Goal: Task Accomplishment & Management: Manage account settings

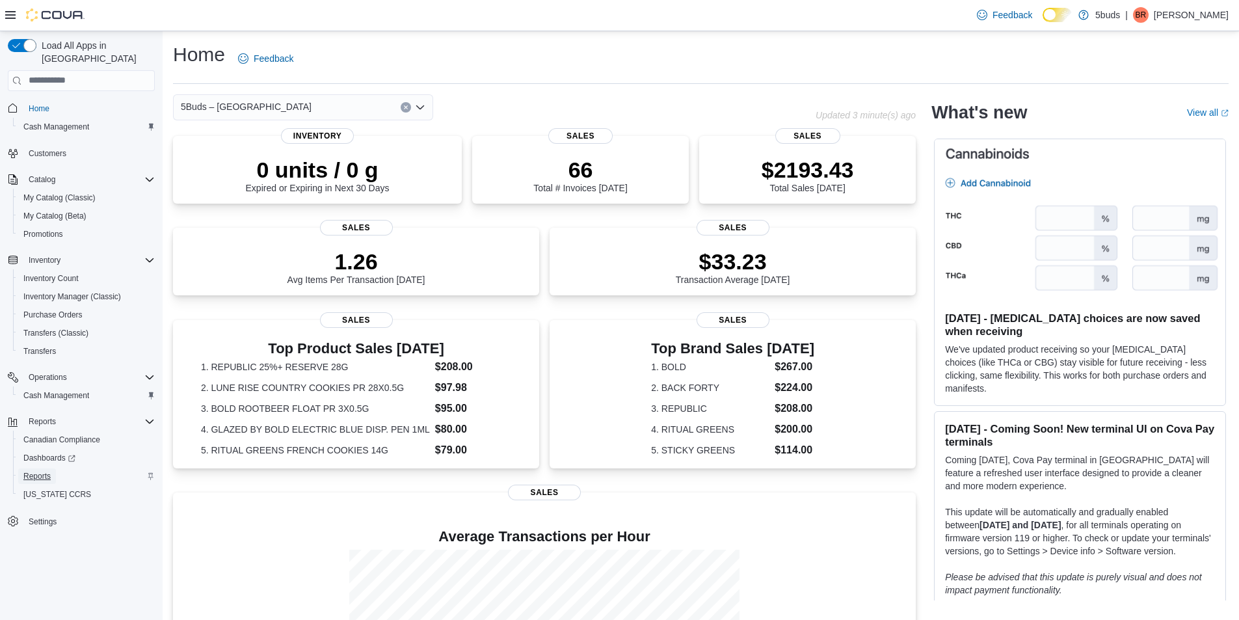
click at [35, 471] on span "Reports" at bounding box center [36, 476] width 27 height 10
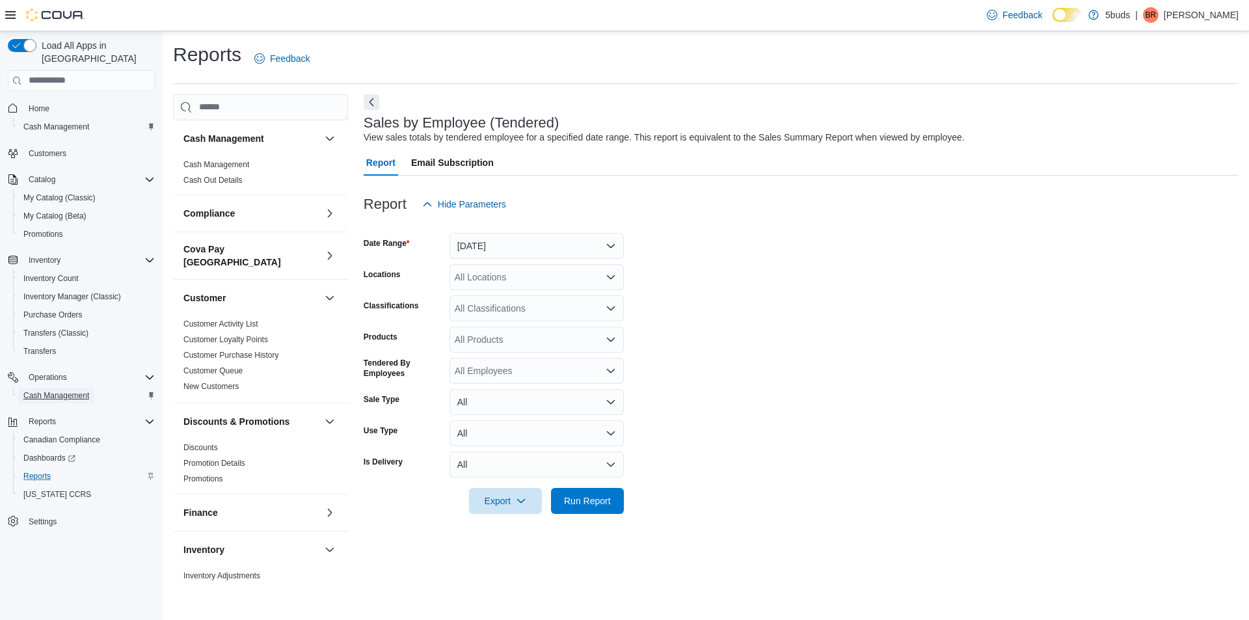
click at [60, 390] on span "Cash Management" at bounding box center [56, 395] width 66 height 10
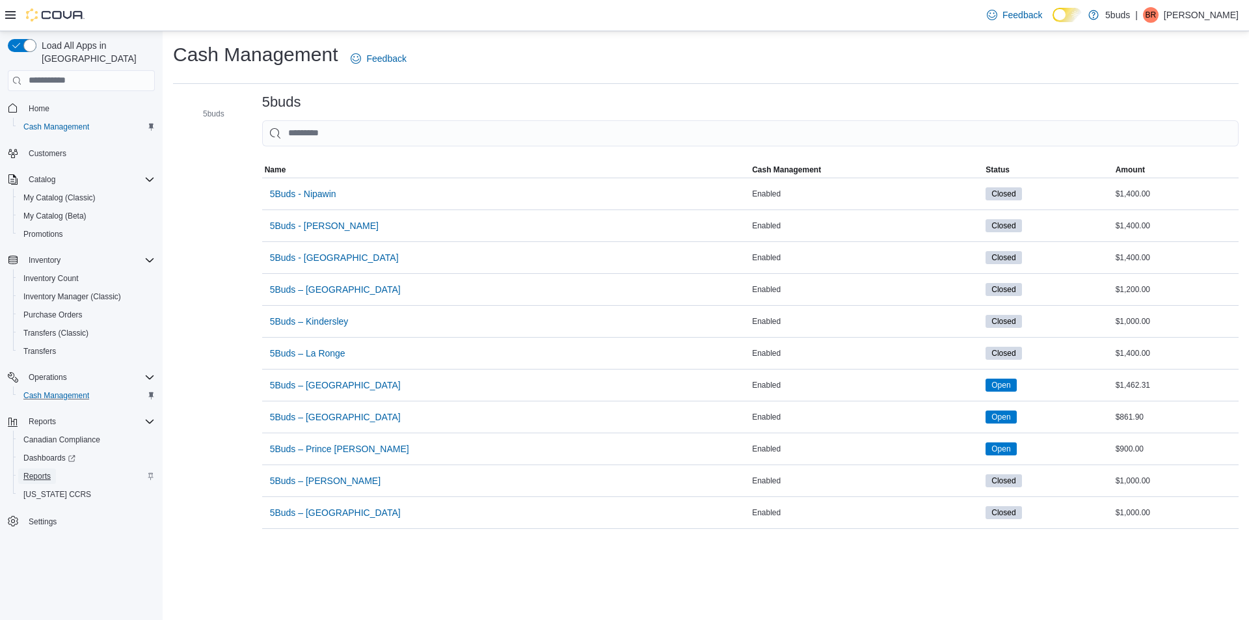
click at [41, 471] on span "Reports" at bounding box center [36, 476] width 27 height 10
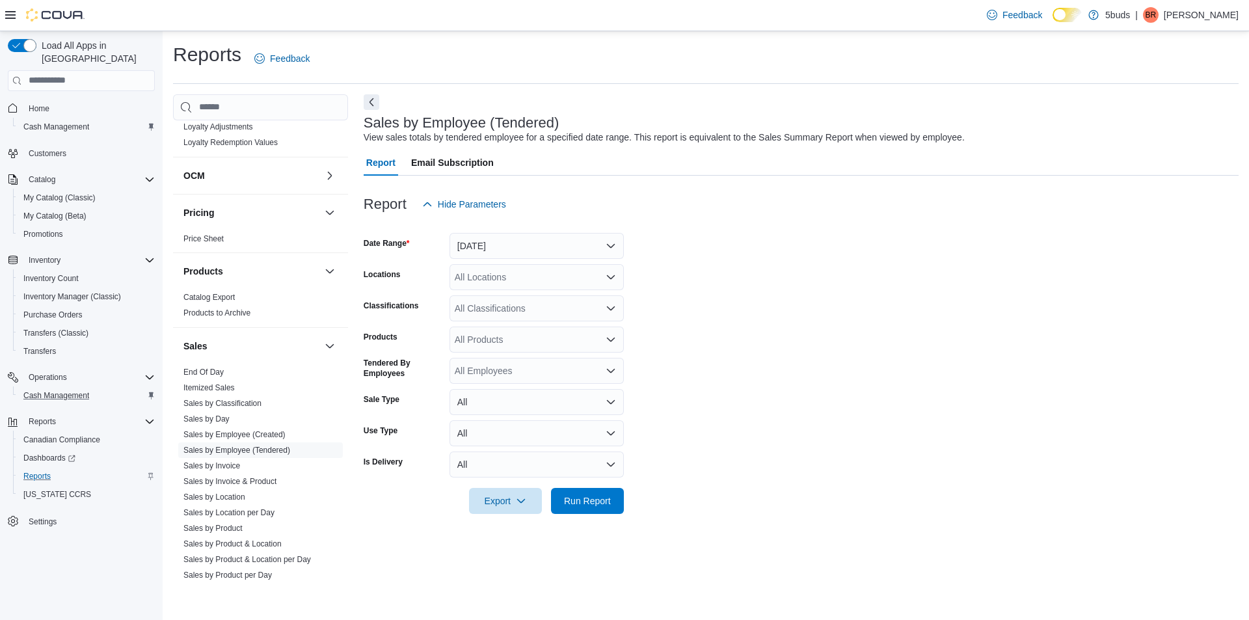
scroll to position [715, 0]
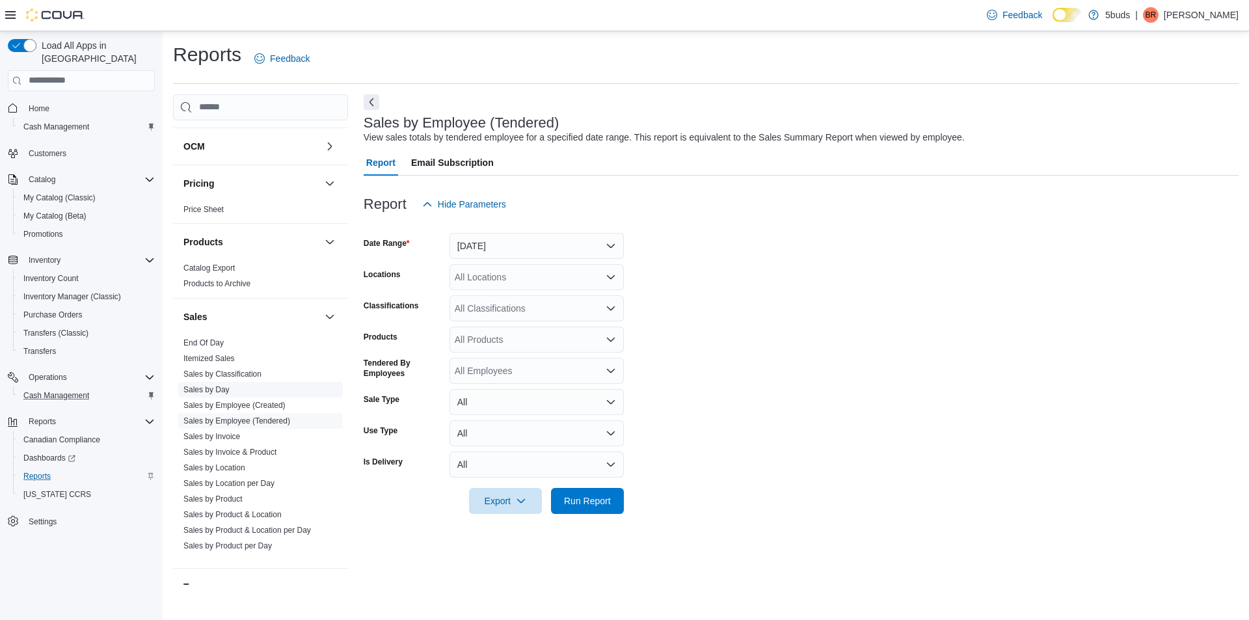
click at [226, 385] on link "Sales by Day" at bounding box center [206, 389] width 46 height 9
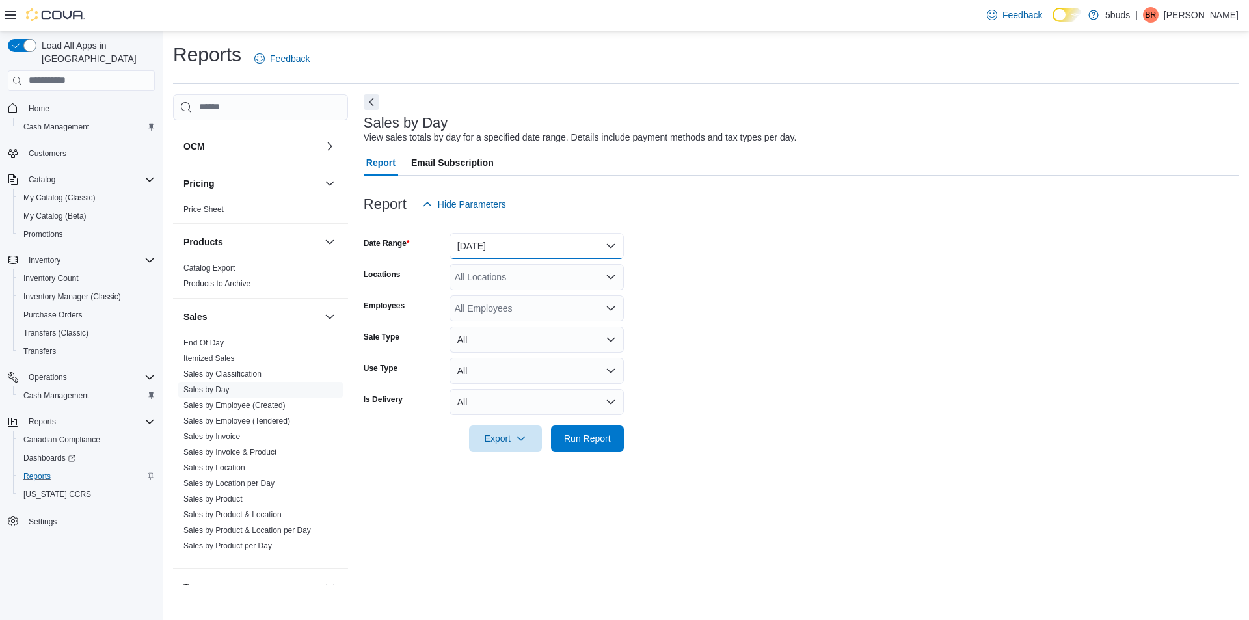
click at [529, 250] on button "[DATE]" at bounding box center [536, 246] width 174 height 26
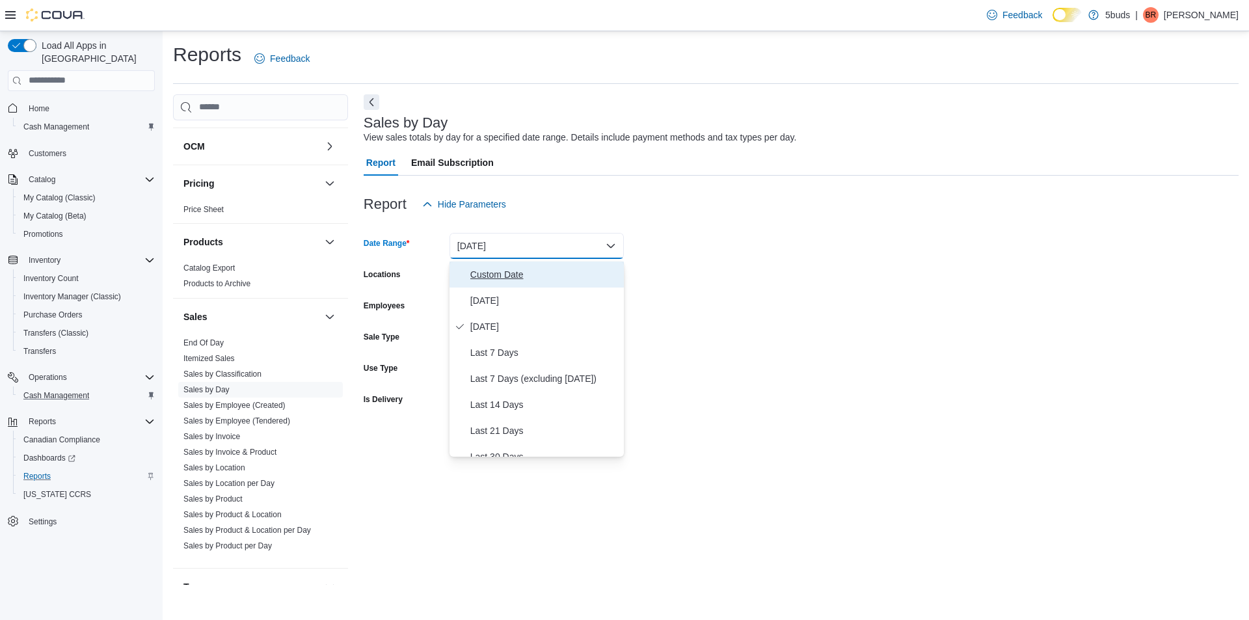
click at [507, 278] on span "Custom Date" at bounding box center [544, 275] width 148 height 16
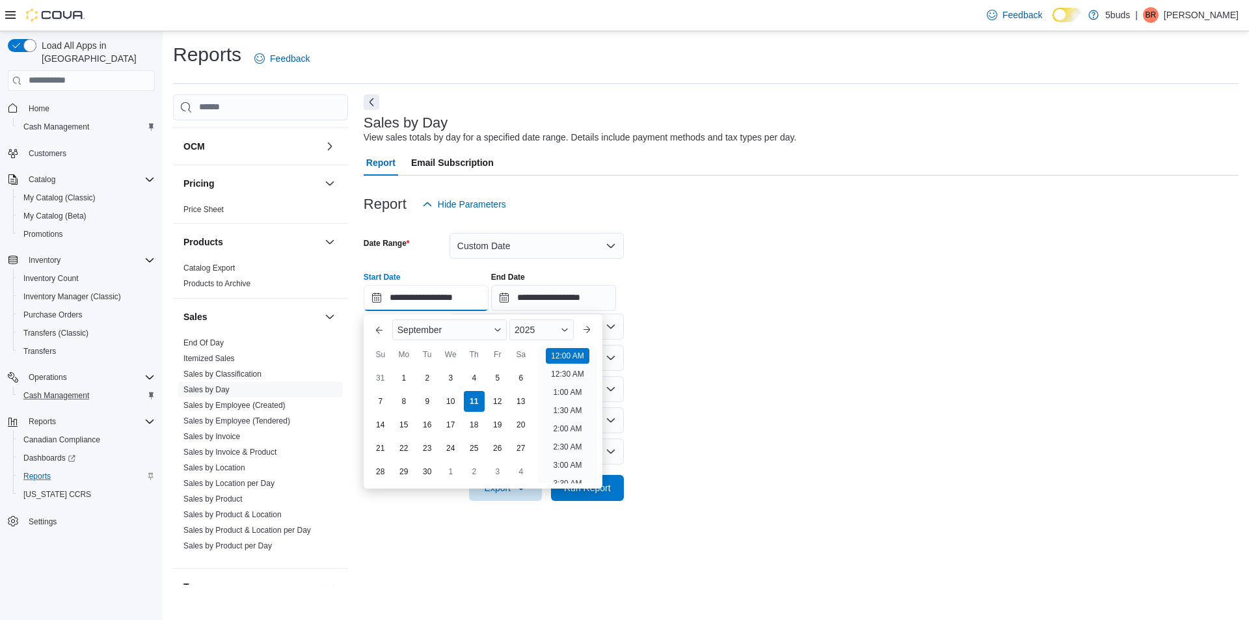
click at [488, 302] on input "**********" at bounding box center [426, 298] width 125 height 26
click at [390, 377] on div "31" at bounding box center [380, 377] width 23 height 23
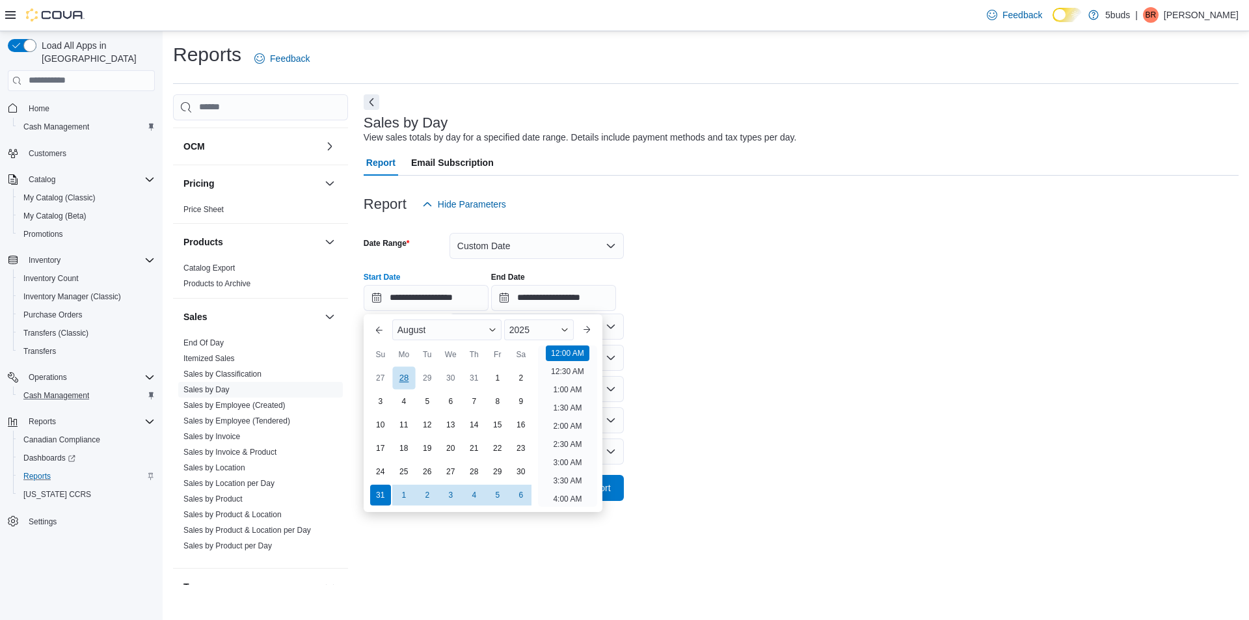
click at [397, 375] on div "28" at bounding box center [403, 377] width 23 height 23
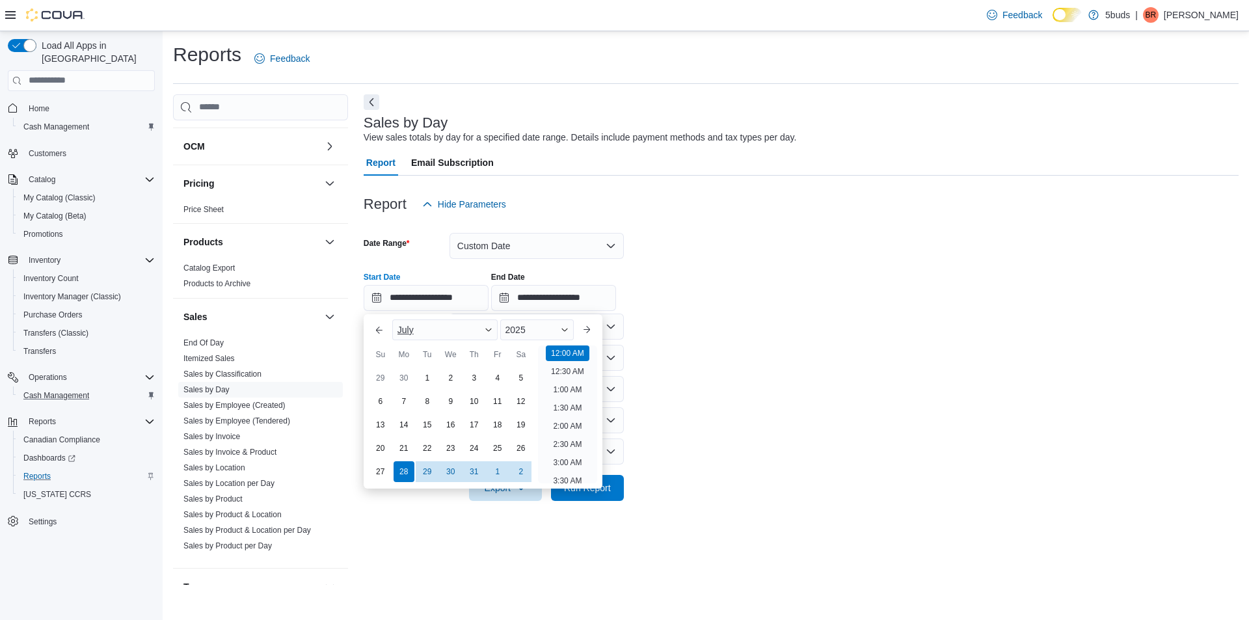
click at [490, 332] on span "Button. Open the month selector. July is currently selected." at bounding box center [488, 330] width 8 height 8
click at [440, 475] on div "September" at bounding box center [445, 478] width 100 height 16
type input "**********"
click at [410, 375] on div "1" at bounding box center [403, 377] width 23 height 23
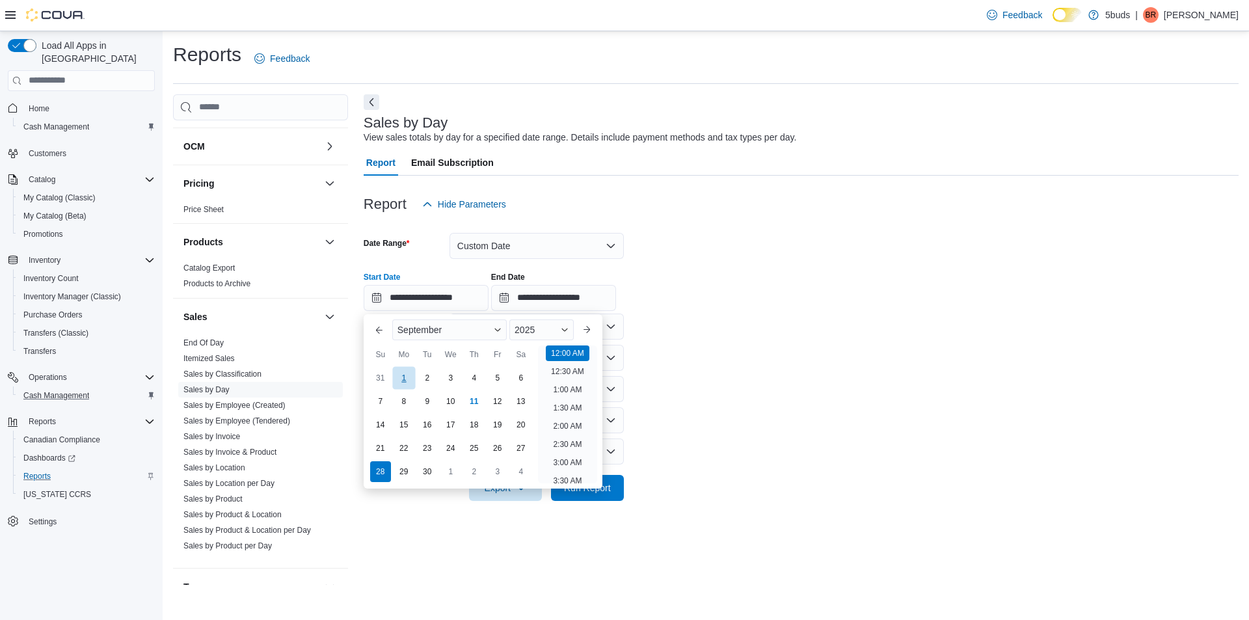
type input "**********"
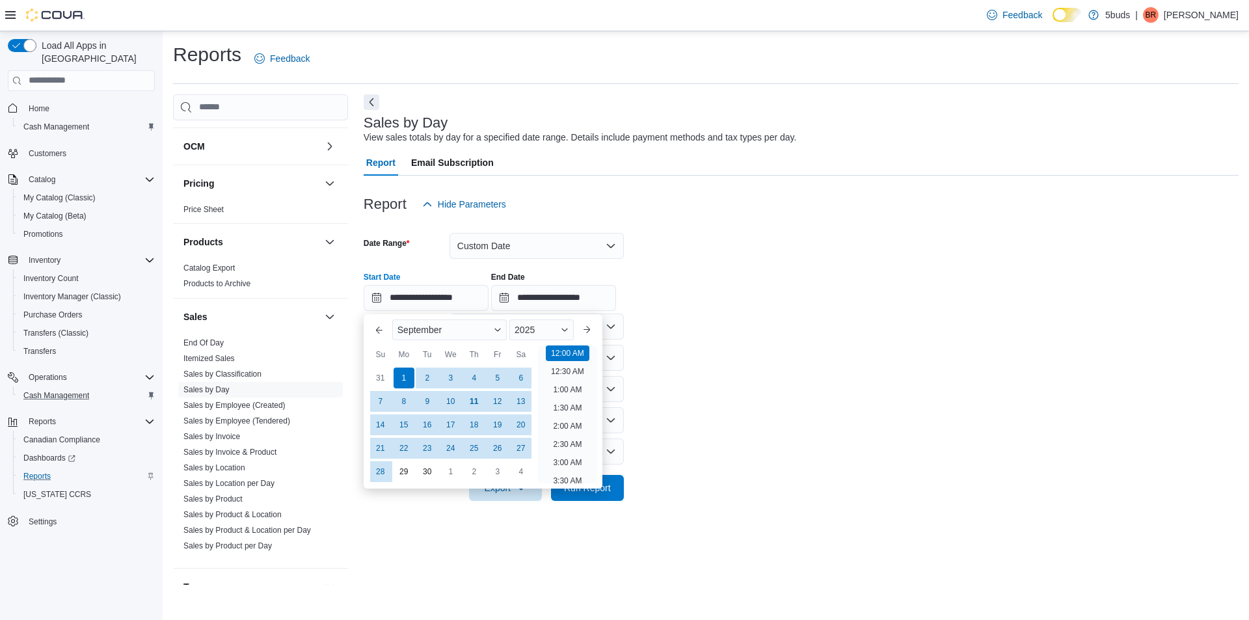
click at [703, 378] on form "**********" at bounding box center [801, 359] width 875 height 284
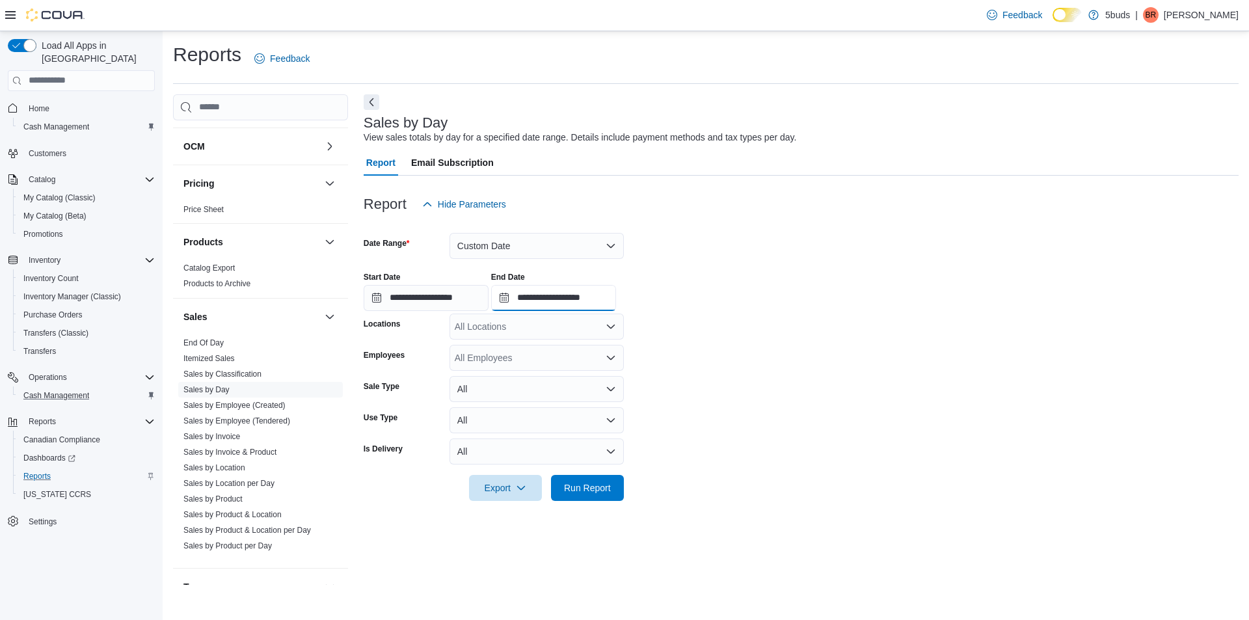
click at [594, 310] on input "**********" at bounding box center [553, 298] width 125 height 26
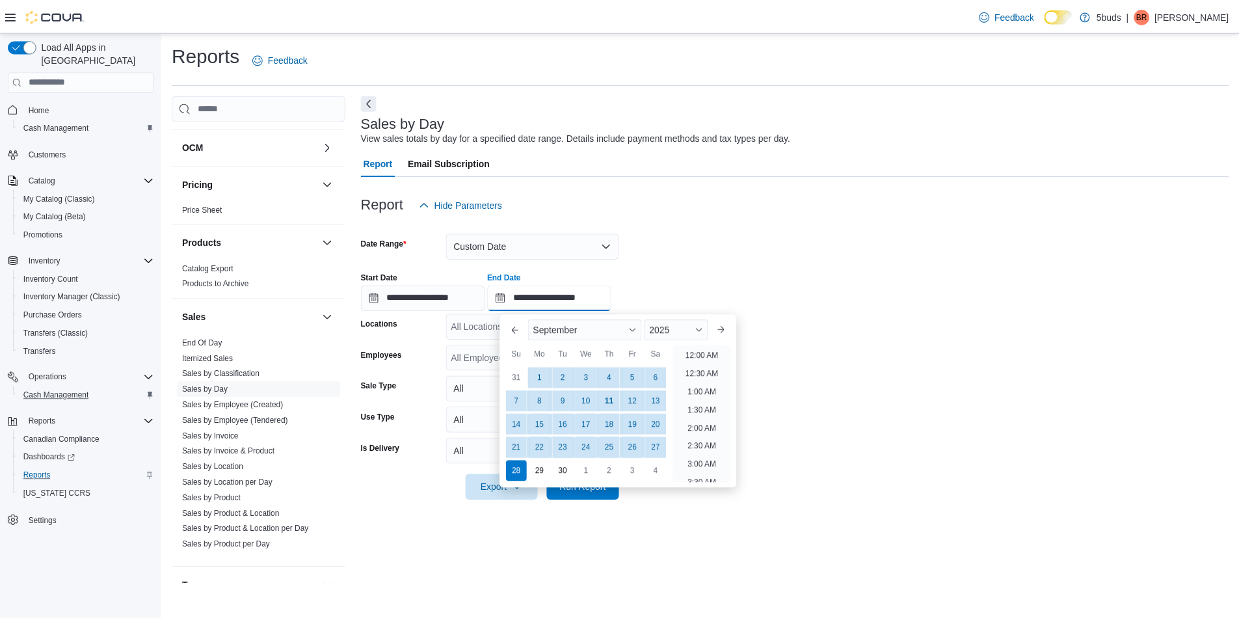
scroll to position [739, 0]
click at [622, 401] on div "11" at bounding box center [613, 401] width 23 height 23
type input "**********"
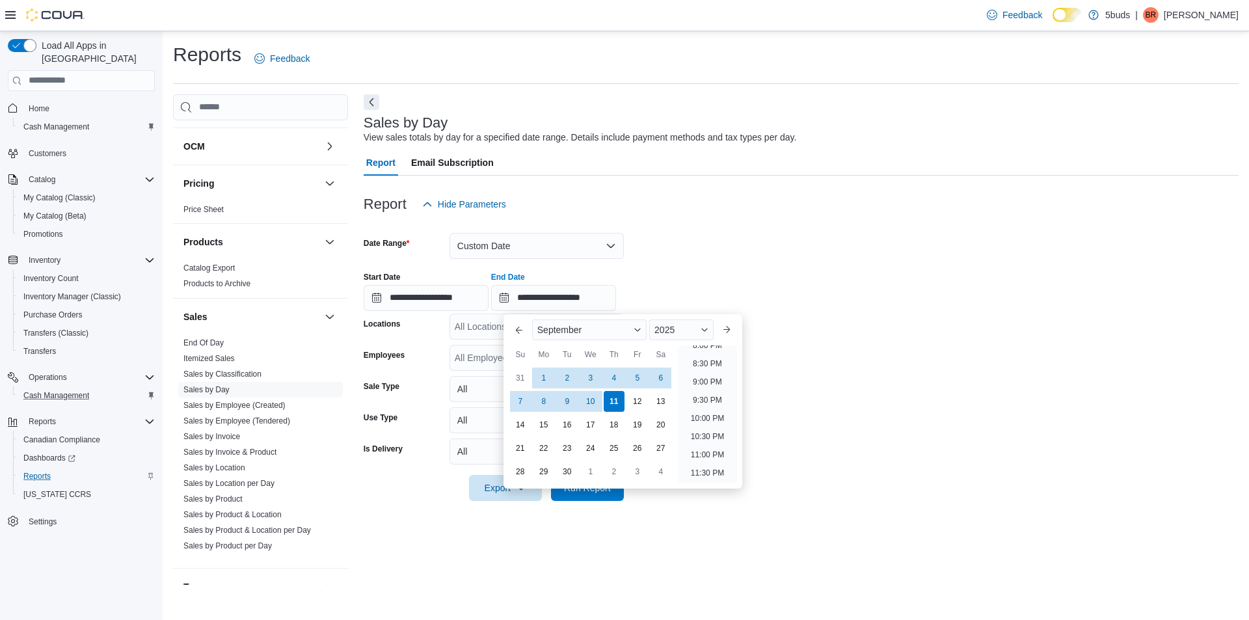
click at [700, 278] on div "**********" at bounding box center [801, 285] width 875 height 49
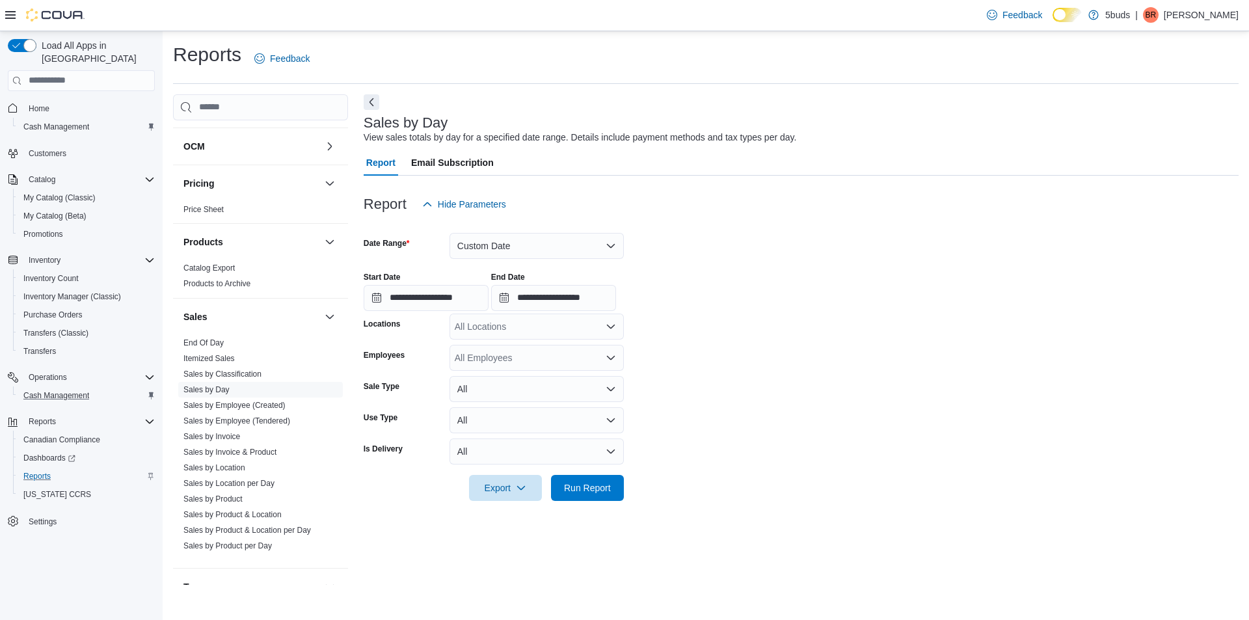
click at [553, 333] on div "All Locations" at bounding box center [536, 326] width 174 height 26
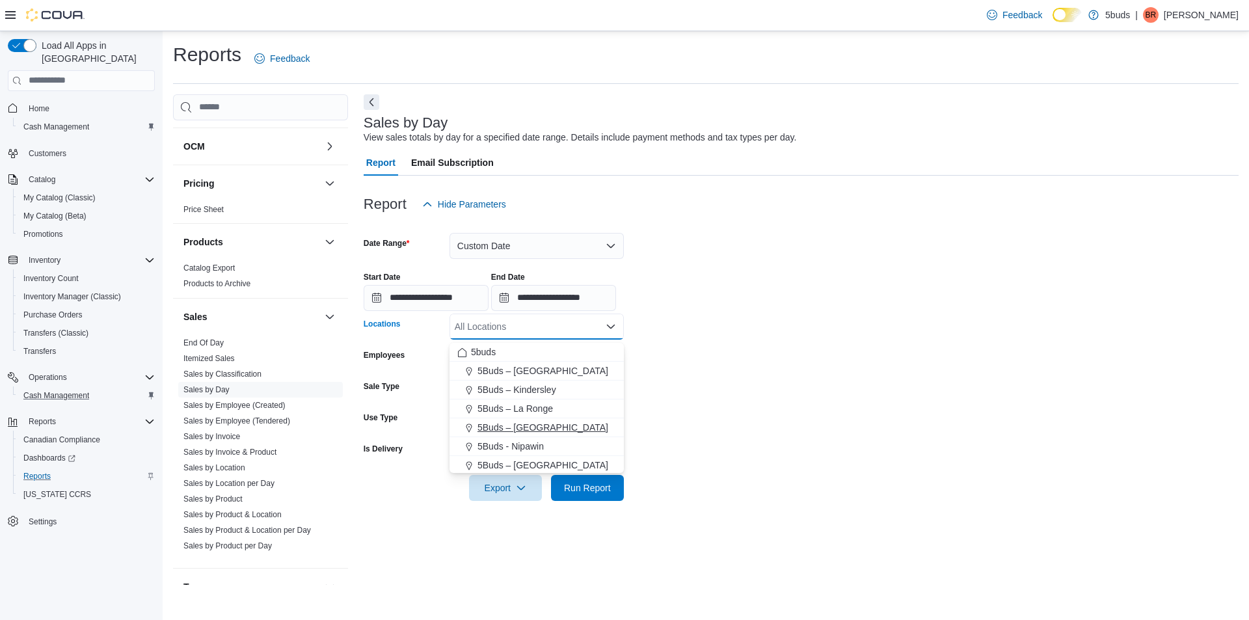
click at [557, 421] on span "5Buds – [GEOGRAPHIC_DATA]" at bounding box center [542, 427] width 131 height 13
click at [678, 380] on form "**********" at bounding box center [801, 359] width 875 height 284
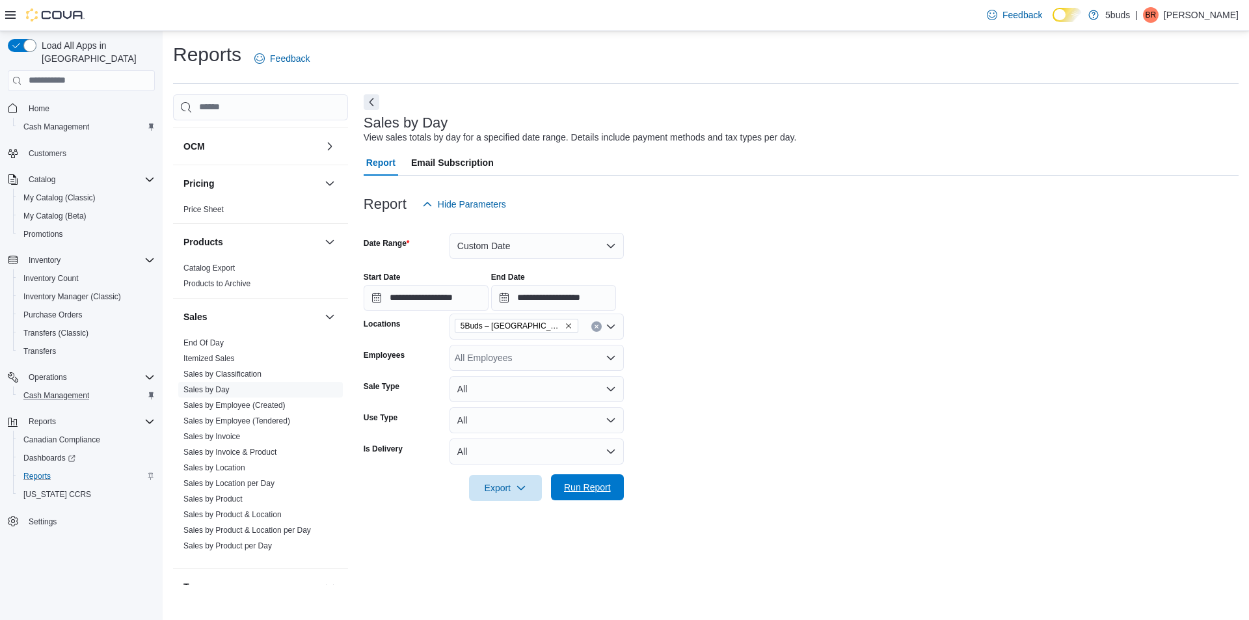
click at [584, 505] on div at bounding box center [801, 509] width 875 height 16
click at [589, 473] on div at bounding box center [801, 469] width 875 height 10
click at [596, 481] on span "Run Report" at bounding box center [587, 487] width 57 height 26
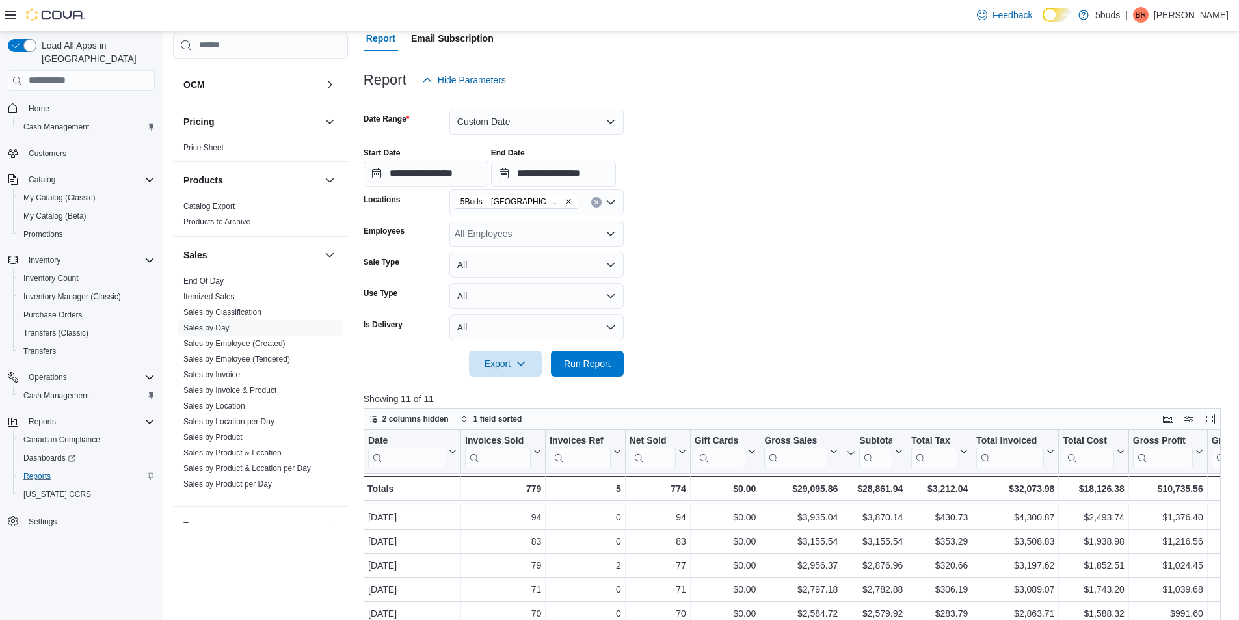
scroll to position [97, 0]
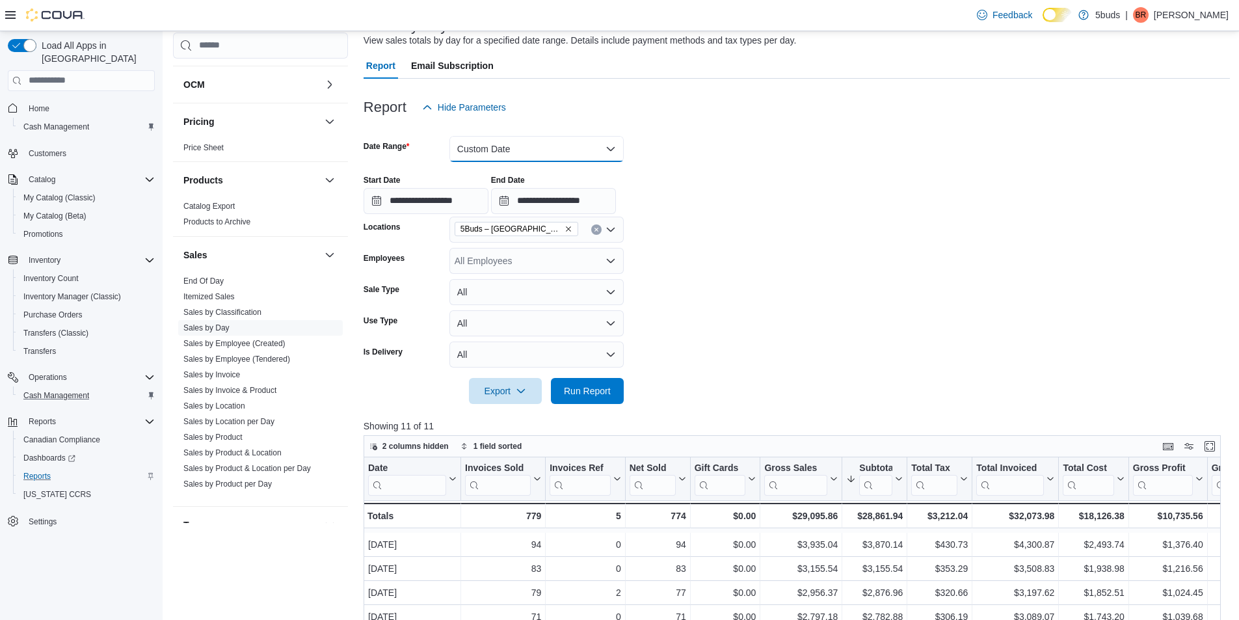
click at [568, 155] on button "Custom Date" at bounding box center [536, 149] width 174 height 26
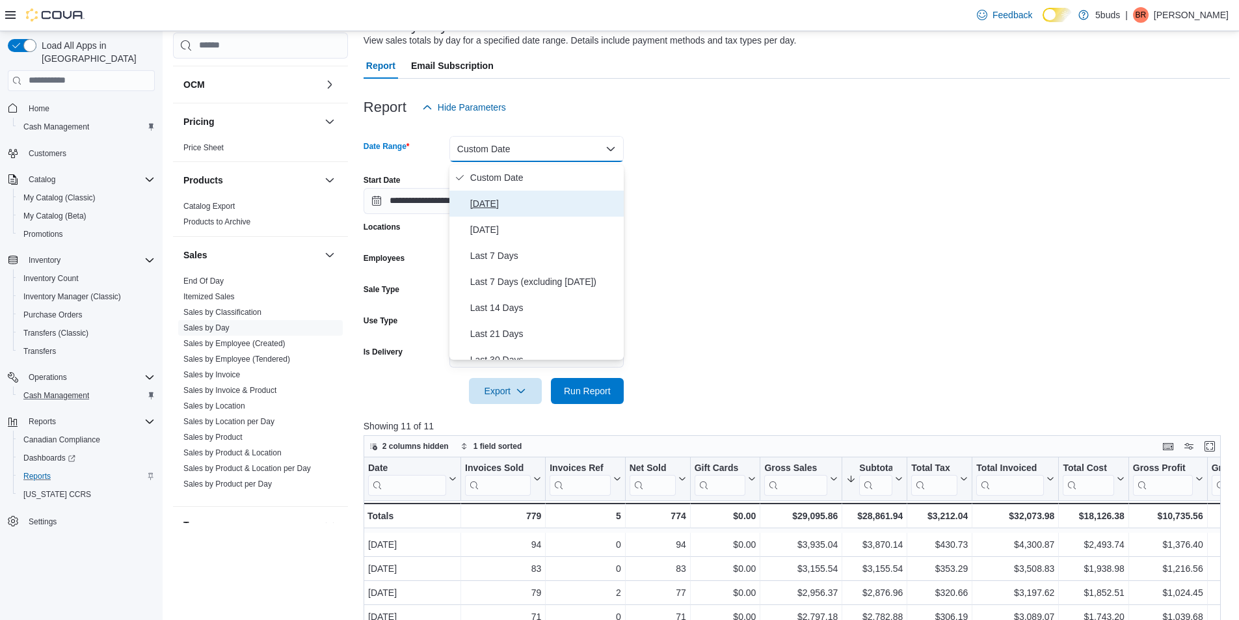
click at [534, 202] on span "[DATE]" at bounding box center [544, 204] width 148 height 16
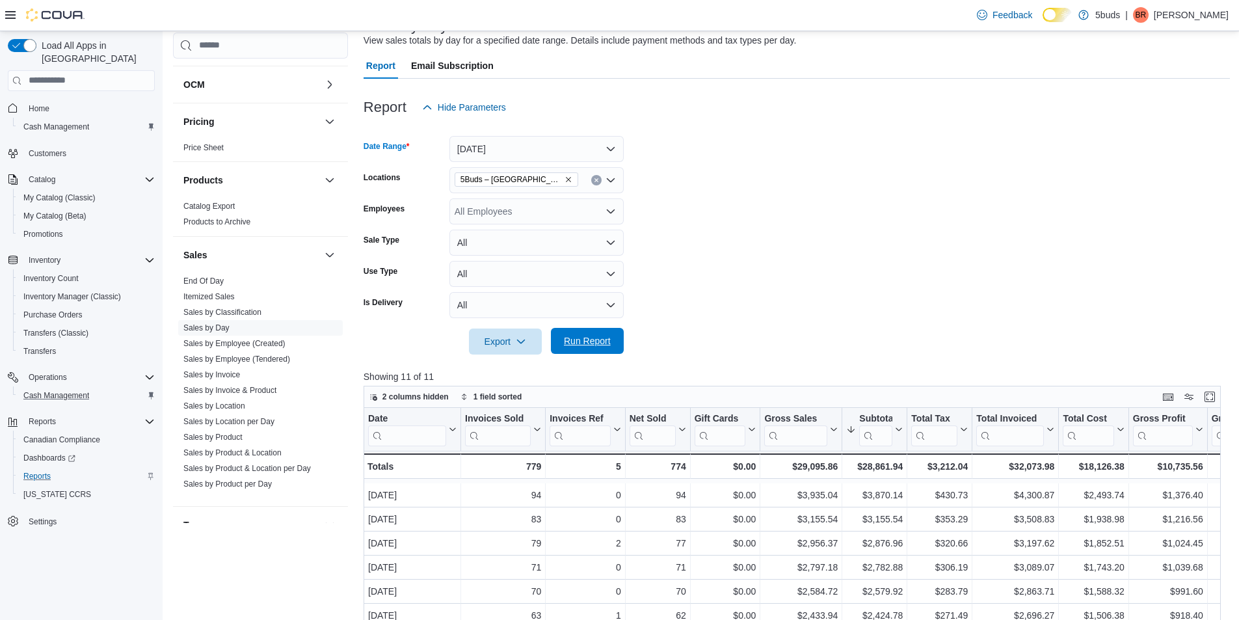
click at [598, 351] on span "Run Report" at bounding box center [587, 341] width 57 height 26
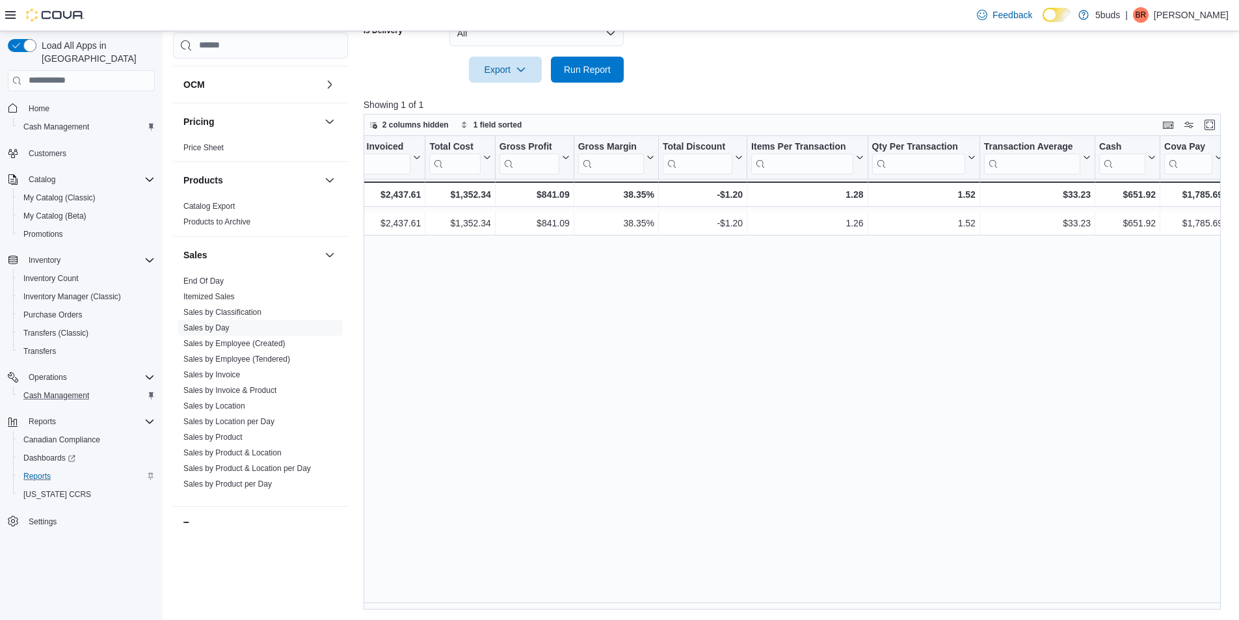
scroll to position [0, 639]
click at [216, 438] on link "Sales by Product" at bounding box center [212, 436] width 59 height 9
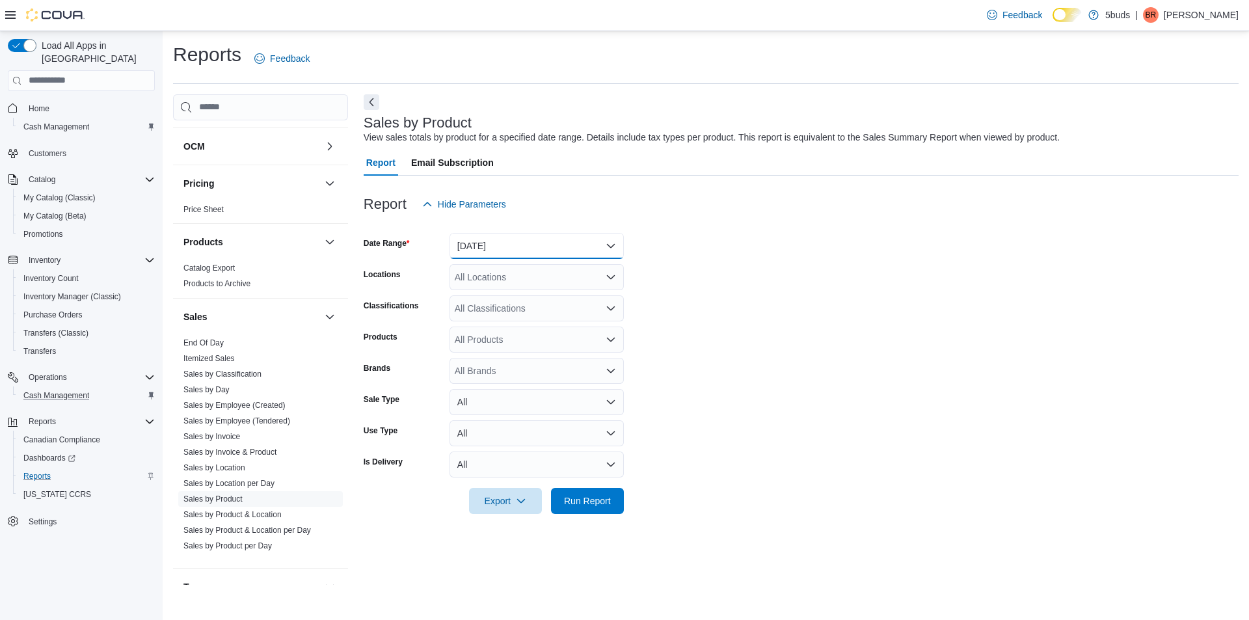
click at [505, 255] on button "[DATE]" at bounding box center [536, 246] width 174 height 26
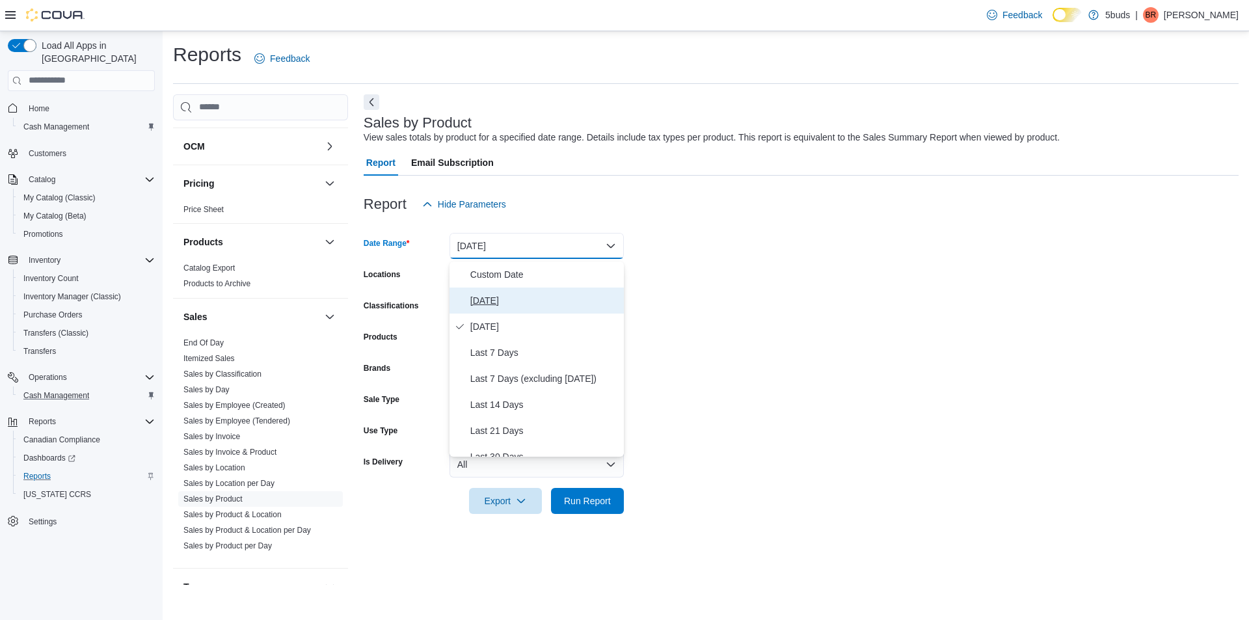
click at [490, 305] on span "[DATE]" at bounding box center [544, 301] width 148 height 16
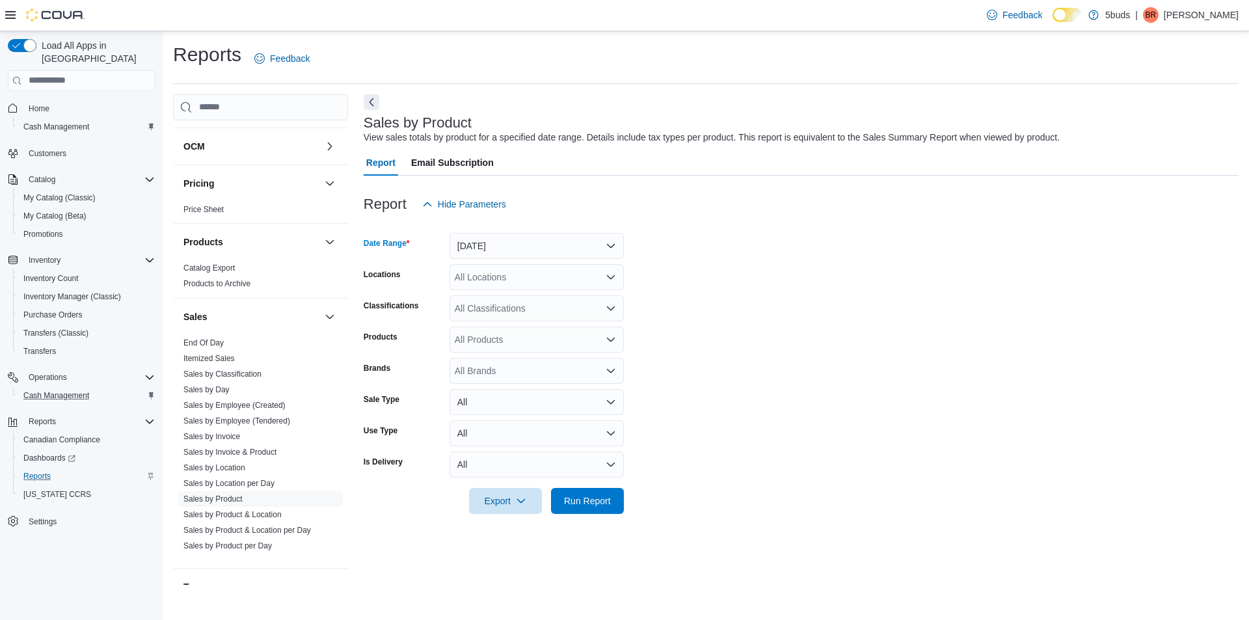
click at [574, 278] on div "All Locations" at bounding box center [536, 277] width 174 height 26
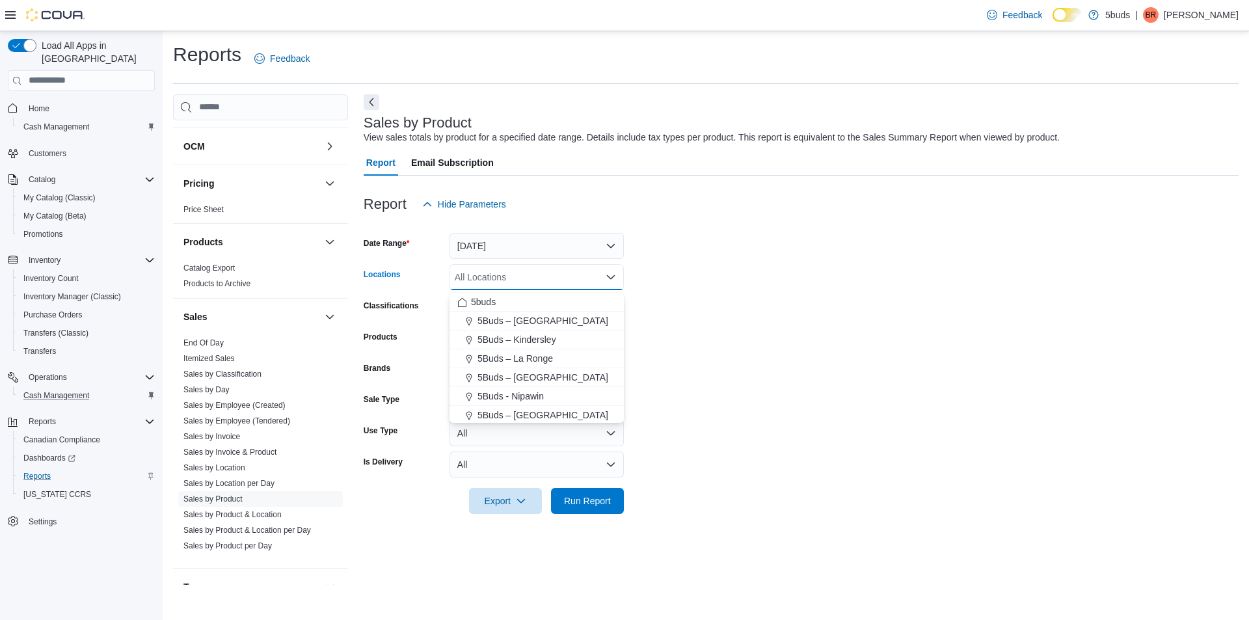
drag, startPoint x: 560, startPoint y: 368, endPoint x: 723, endPoint y: 323, distance: 169.3
click at [561, 369] on button "5Buds – [GEOGRAPHIC_DATA]" at bounding box center [536, 377] width 174 height 19
click at [723, 323] on form "Date Range [DATE] Locations 5Buds – [GEOGRAPHIC_DATA] box. Selected. 5Buds – [G…" at bounding box center [801, 365] width 875 height 297
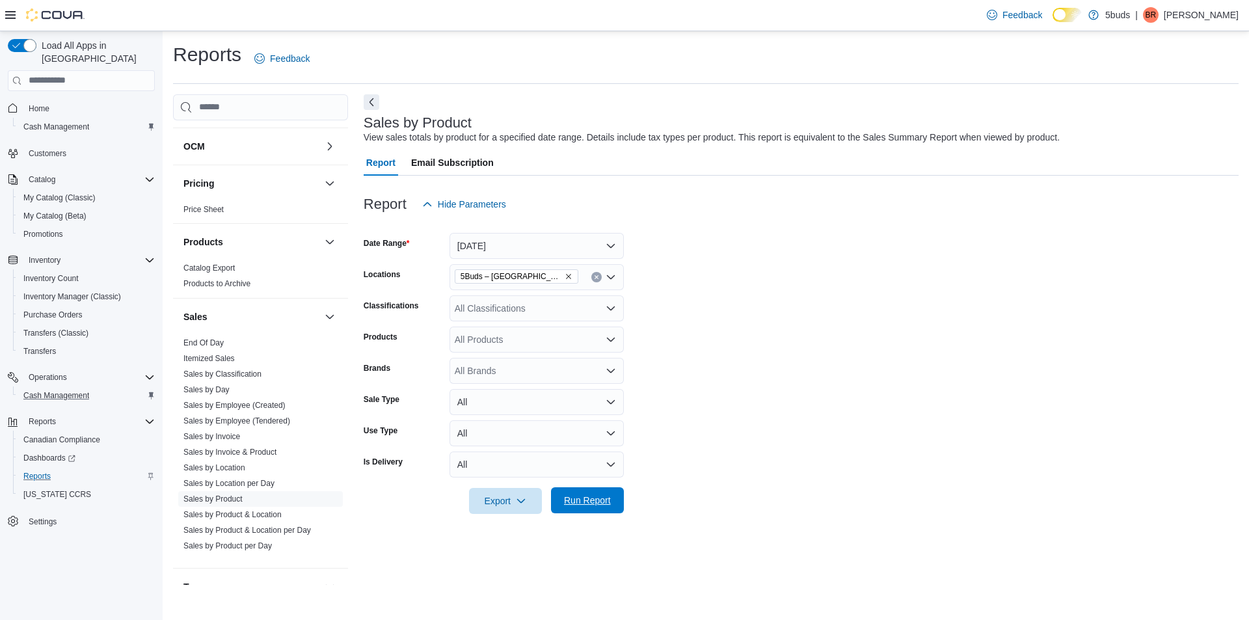
click at [590, 493] on span "Run Report" at bounding box center [587, 500] width 57 height 26
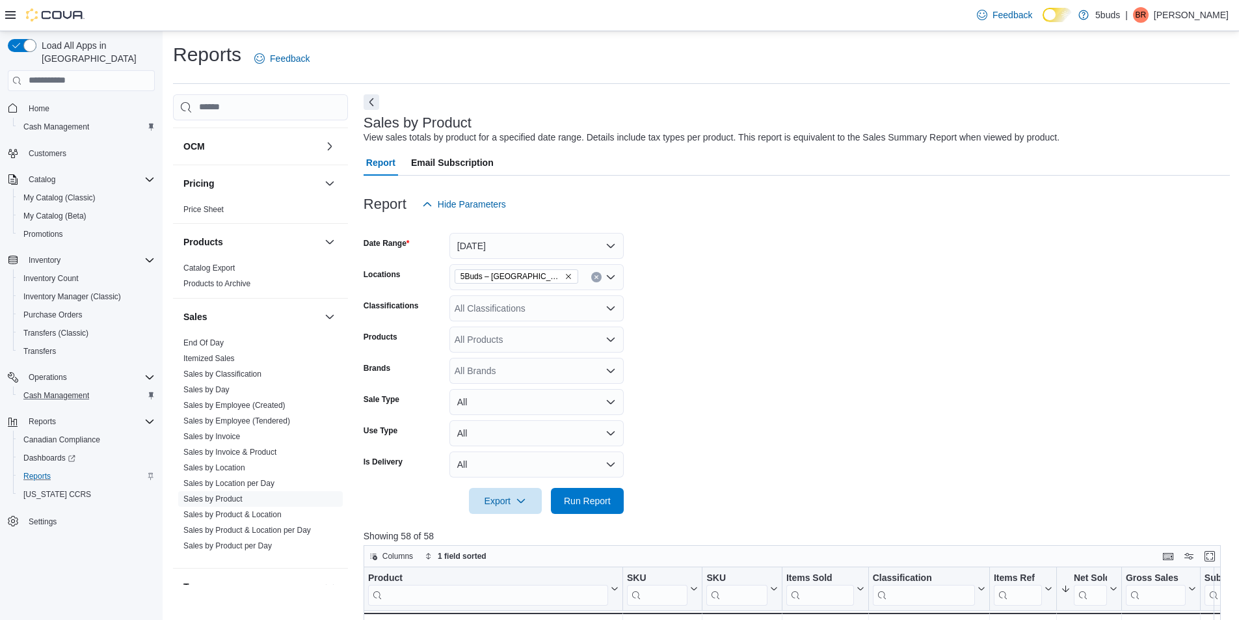
scroll to position [260, 0]
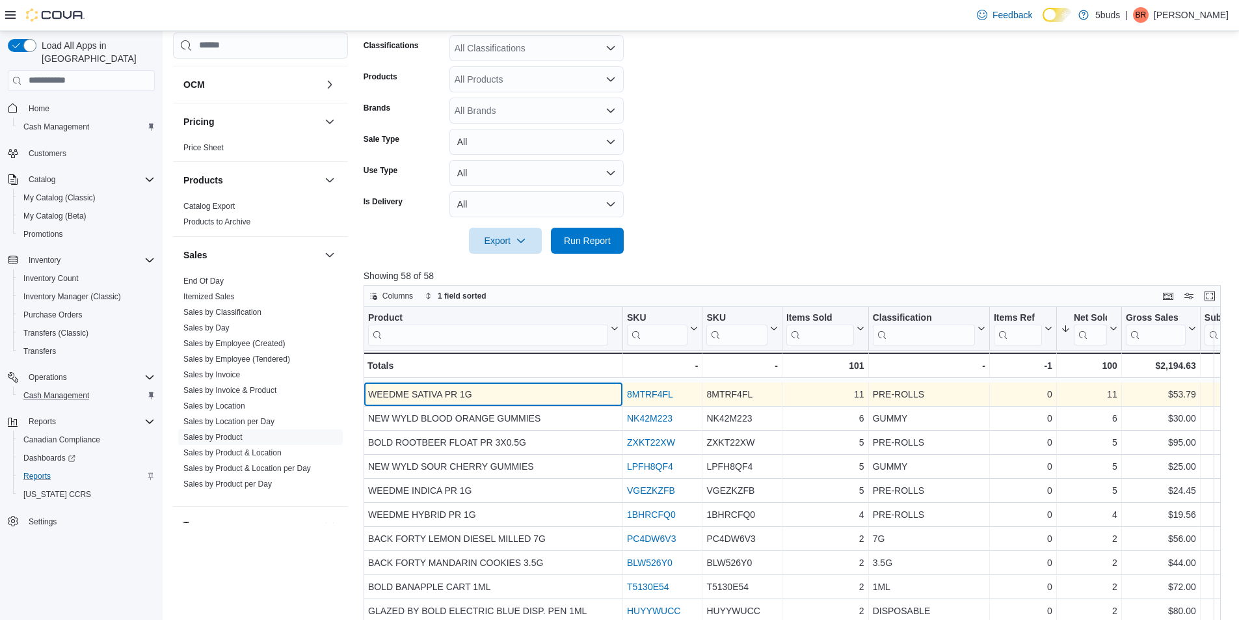
click at [456, 402] on div "WEEDME SATIVA PR 1G" at bounding box center [493, 394] width 250 height 16
click at [456, 401] on div "WEEDME SATIVA PR 1G" at bounding box center [493, 394] width 250 height 16
copy div "WEEDME SATIVA PR 1G"
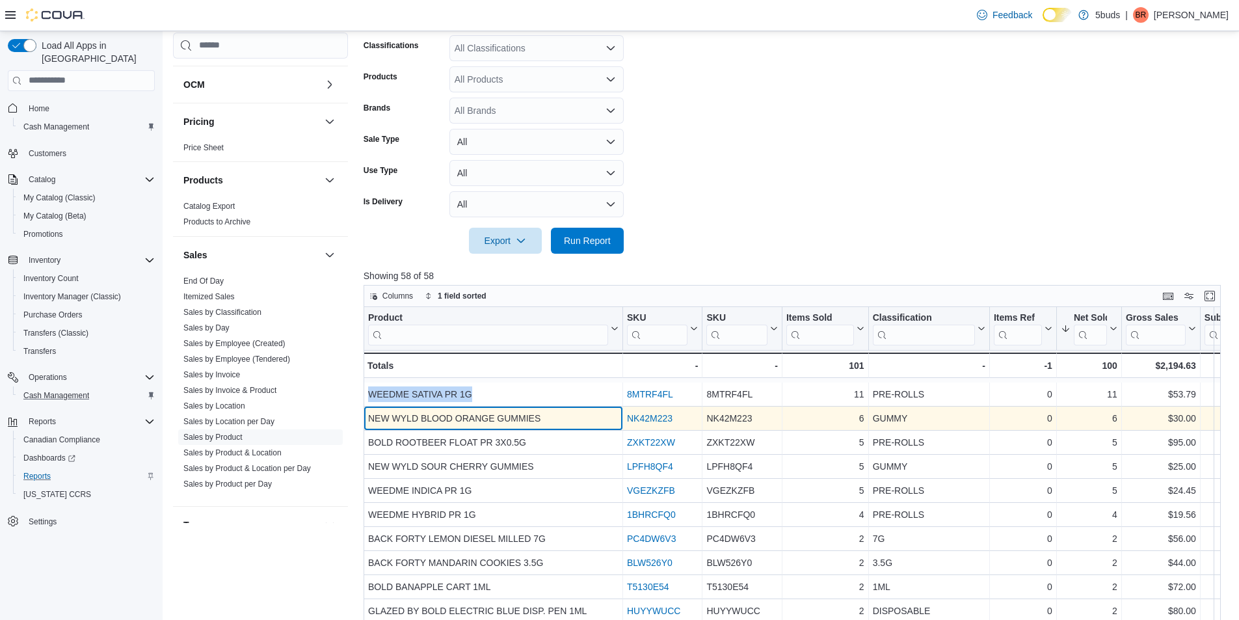
click at [502, 426] on div "NEW WYLD BLOOD ORANGE GUMMIES" at bounding box center [493, 418] width 250 height 16
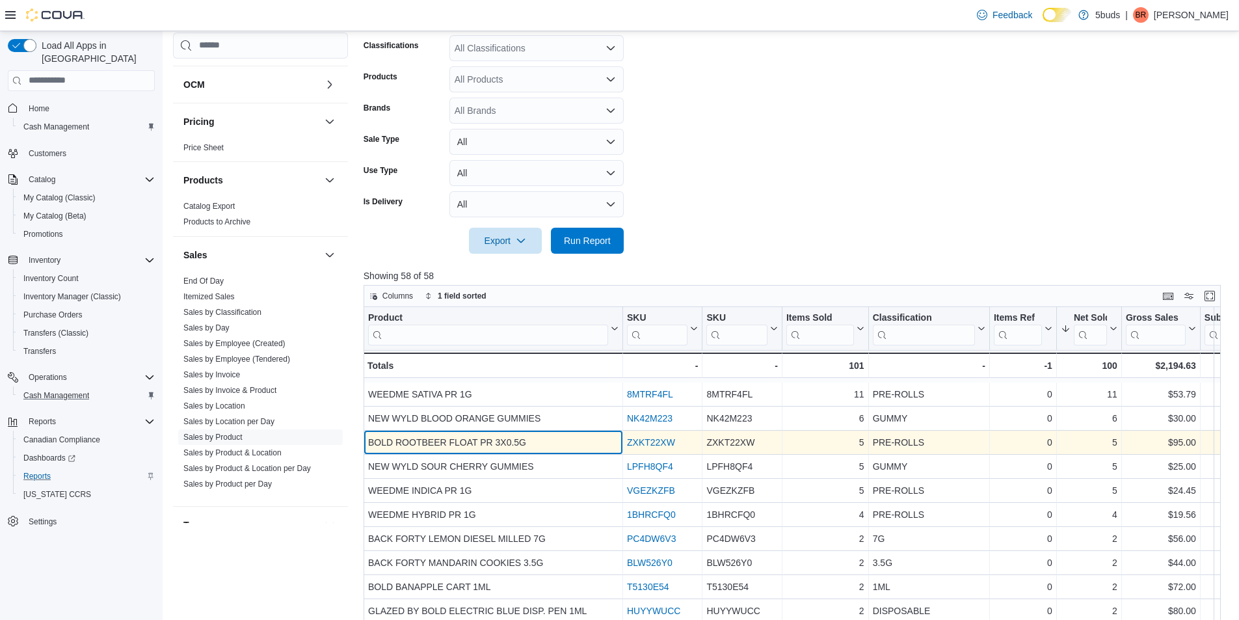
click at [435, 442] on div "BOLD ROOTBEER FLOAT PR 3X0.5G" at bounding box center [493, 442] width 250 height 16
copy div "BOLD ROOTBEER FLOAT PR 3X0.5G"
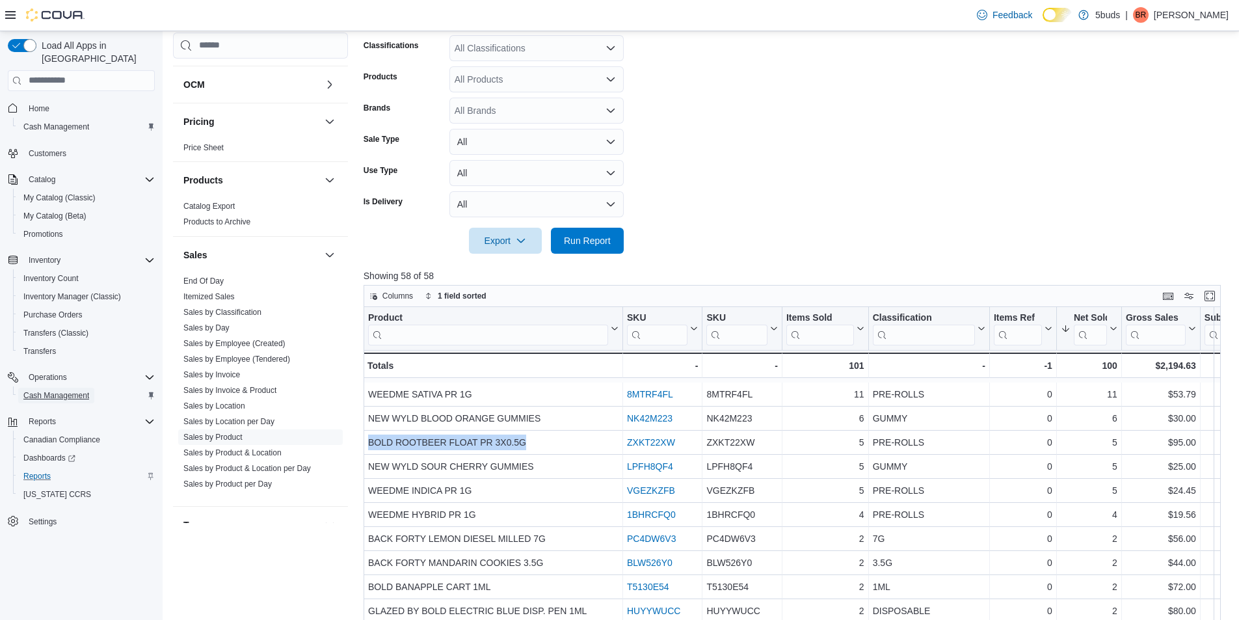
click at [60, 390] on span "Cash Management" at bounding box center [56, 395] width 66 height 10
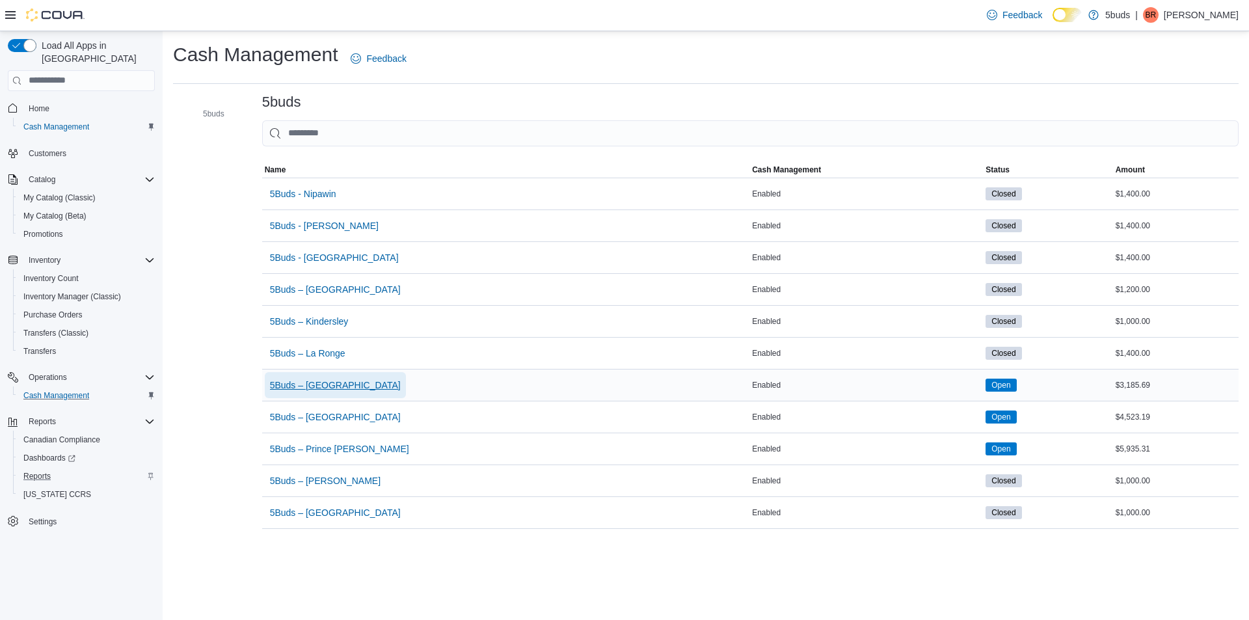
click at [307, 391] on span "5Buds – [GEOGRAPHIC_DATA]" at bounding box center [335, 384] width 131 height 13
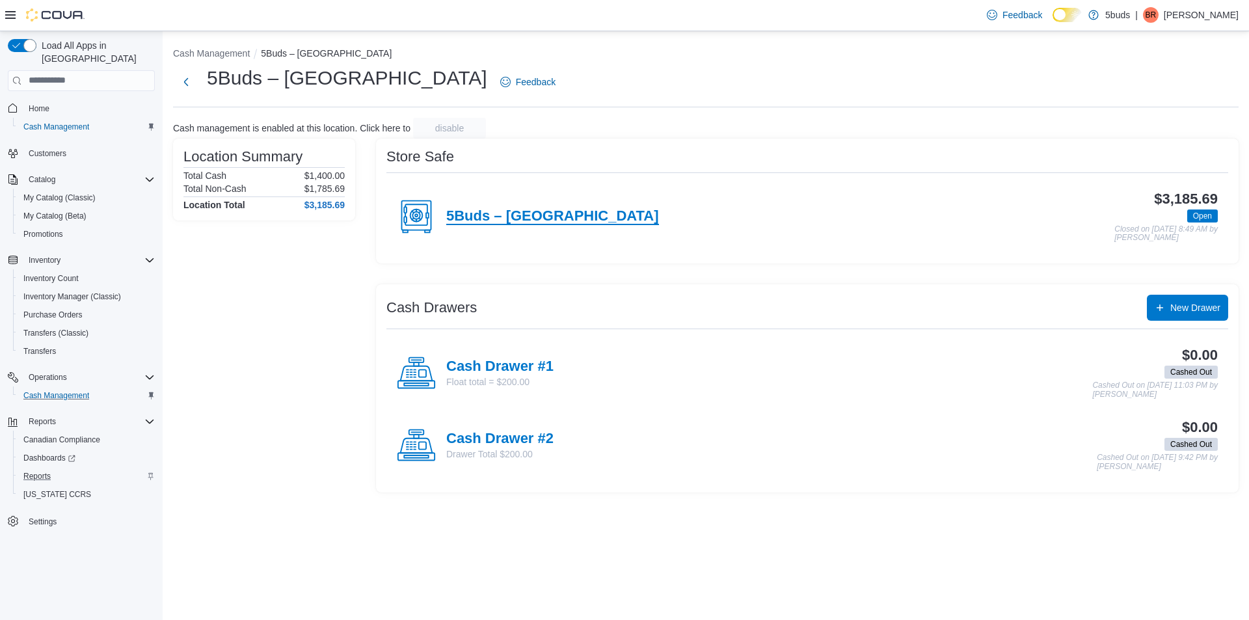
click at [492, 223] on h4 "5Buds – [GEOGRAPHIC_DATA]" at bounding box center [552, 216] width 213 height 17
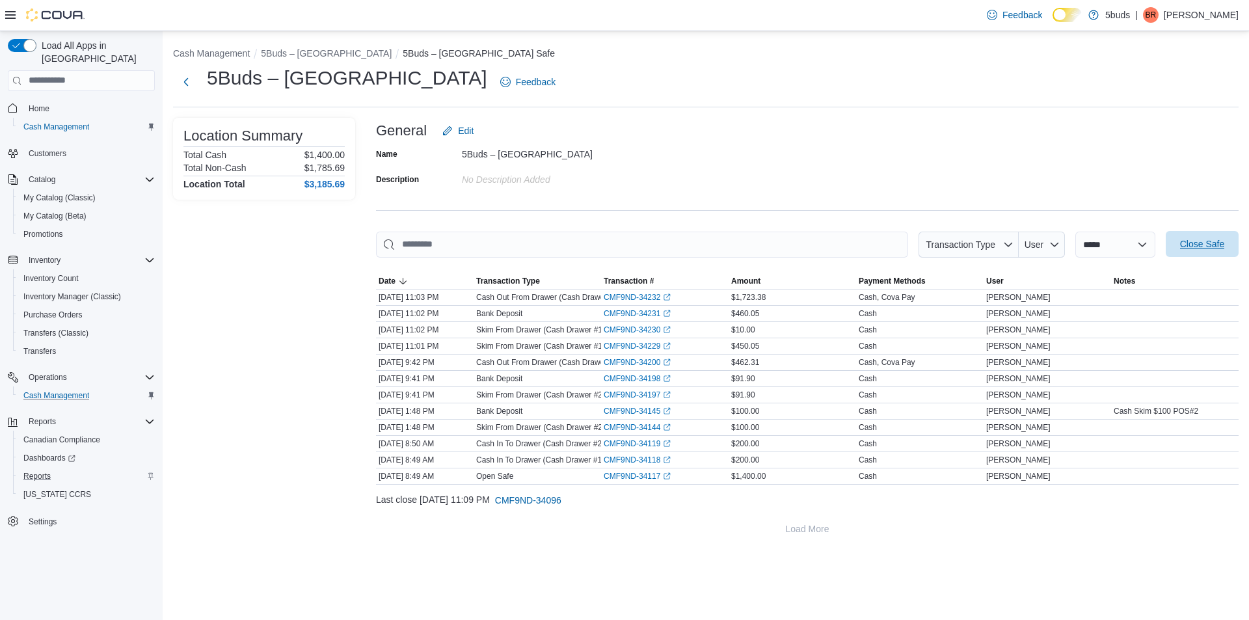
click at [1195, 250] on span "Close Safe" at bounding box center [1202, 243] width 44 height 13
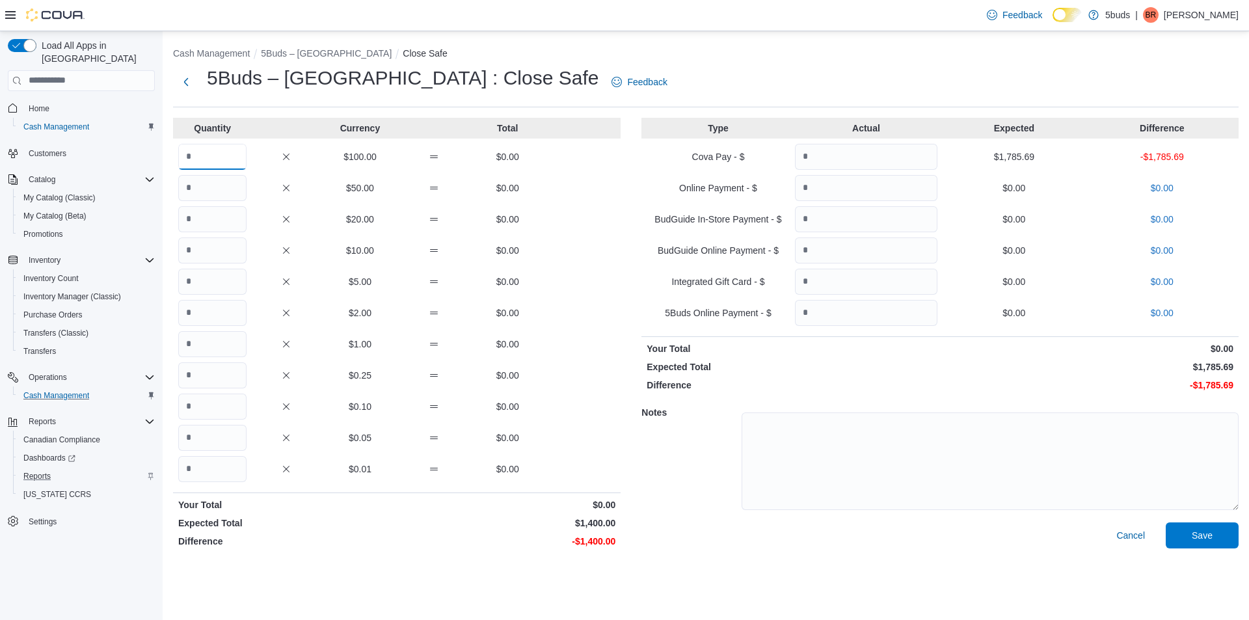
click at [210, 155] on input "Quantity" at bounding box center [212, 157] width 68 height 26
type input "*"
type input "**"
type input "*"
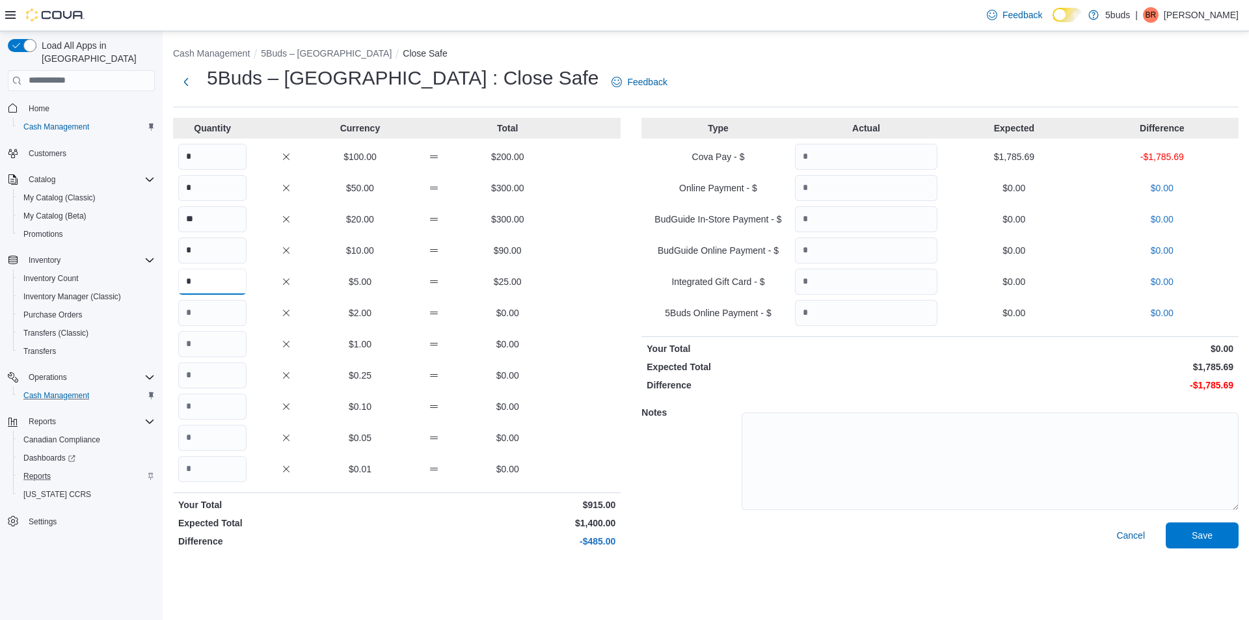
type input "*"
type input "***"
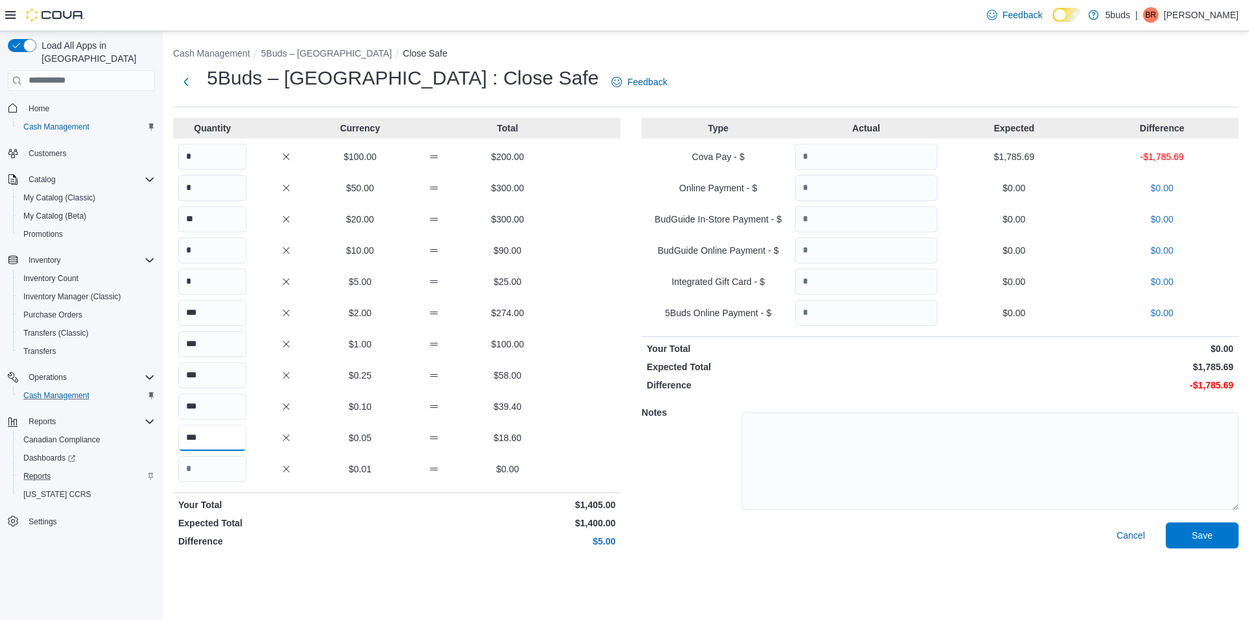
type input "***"
click at [828, 153] on input "Quantity" at bounding box center [866, 157] width 142 height 26
type input "*******"
click at [1209, 546] on span "Save" at bounding box center [1201, 535] width 57 height 26
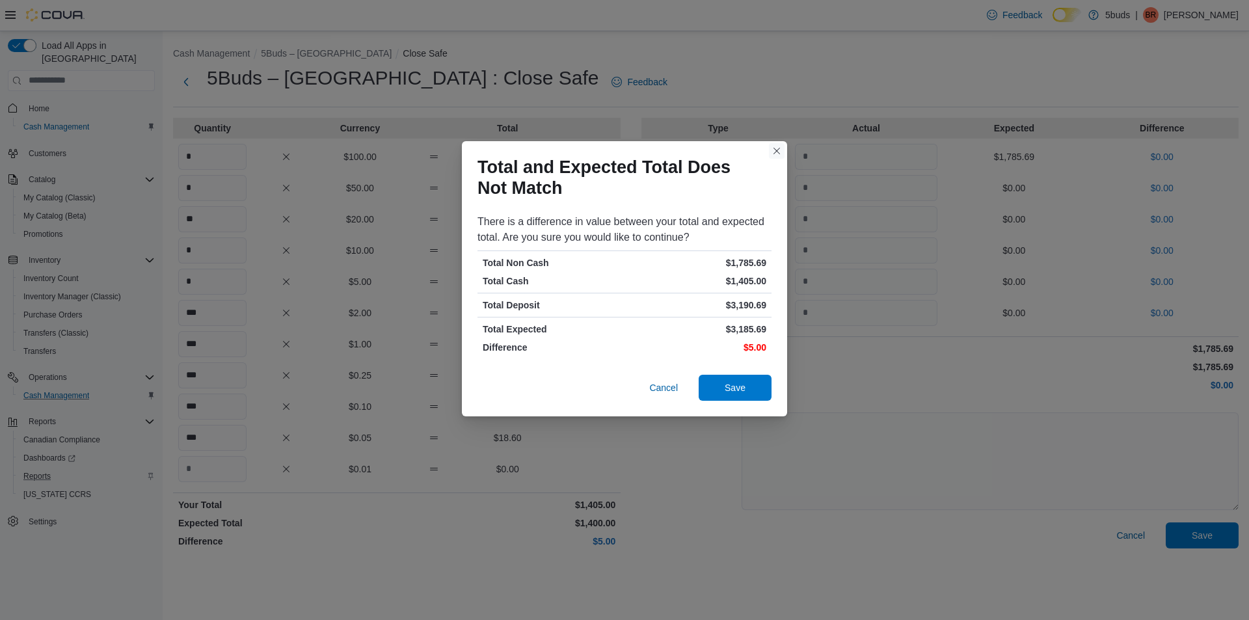
click at [770, 148] on button "Closes this modal window" at bounding box center [777, 151] width 16 height 16
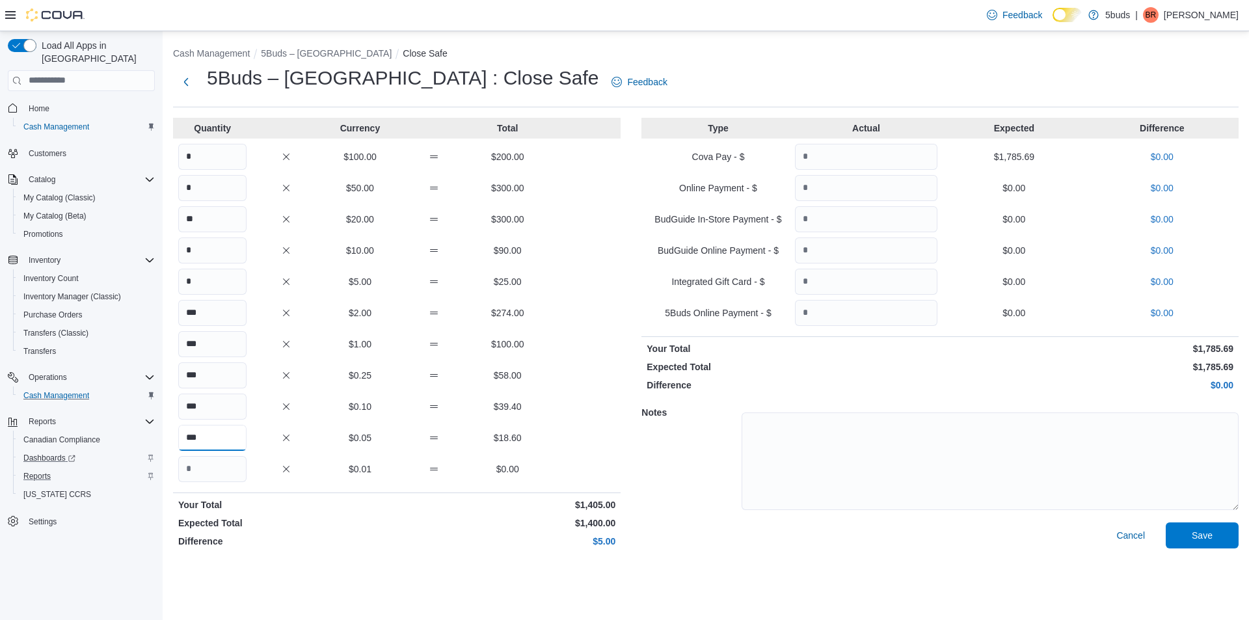
drag, startPoint x: 216, startPoint y: 436, endPoint x: 147, endPoint y: 449, distance: 70.2
click at [147, 449] on div "Load All Apps in [GEOGRAPHIC_DATA] Home Cash Management Customers Catalog My Ca…" at bounding box center [624, 325] width 1249 height 589
type input "***"
click at [1202, 541] on span "Save" at bounding box center [1201, 534] width 21 height 13
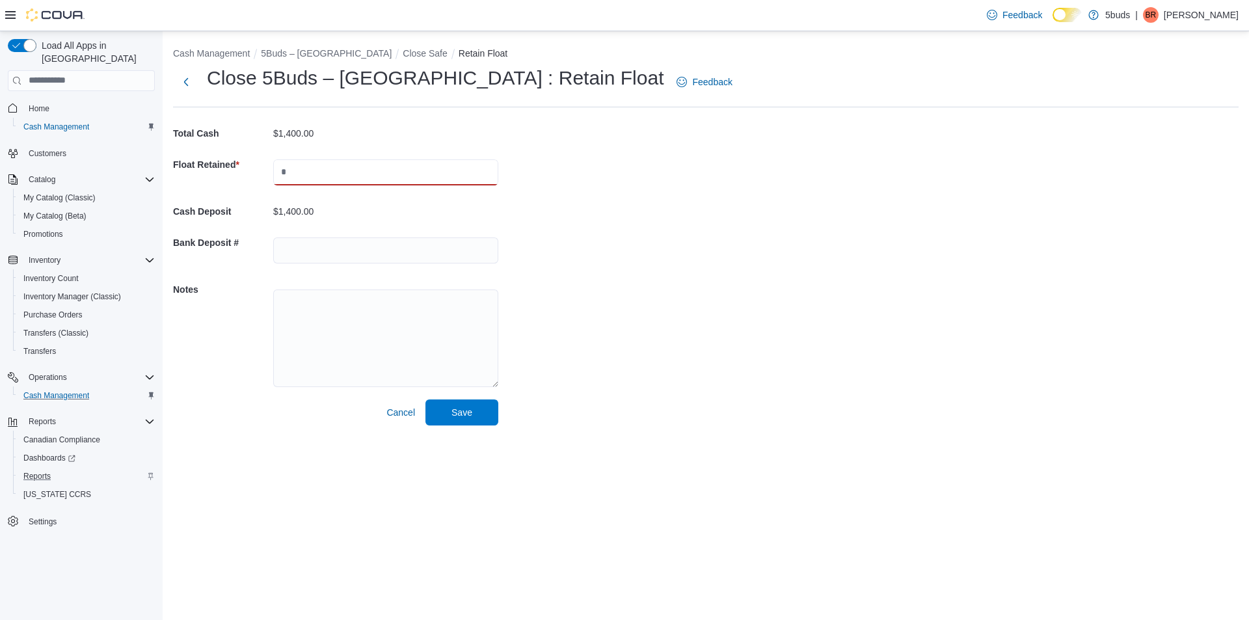
click at [412, 181] on input "text" at bounding box center [385, 172] width 225 height 26
type input "*******"
click at [388, 250] on input "text" at bounding box center [385, 250] width 225 height 26
drag, startPoint x: 367, startPoint y: 256, endPoint x: 308, endPoint y: 260, distance: 59.3
click at [308, 260] on input "**********" at bounding box center [385, 250] width 225 height 26
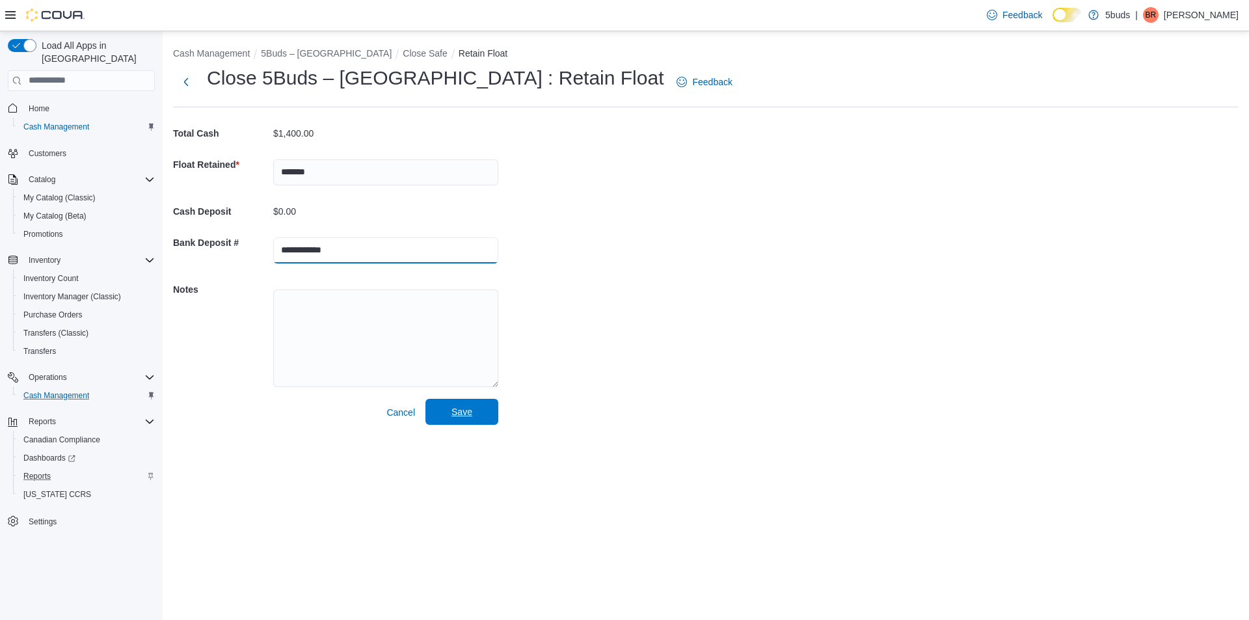
type input "**********"
click at [473, 425] on span "Save" at bounding box center [461, 412] width 57 height 26
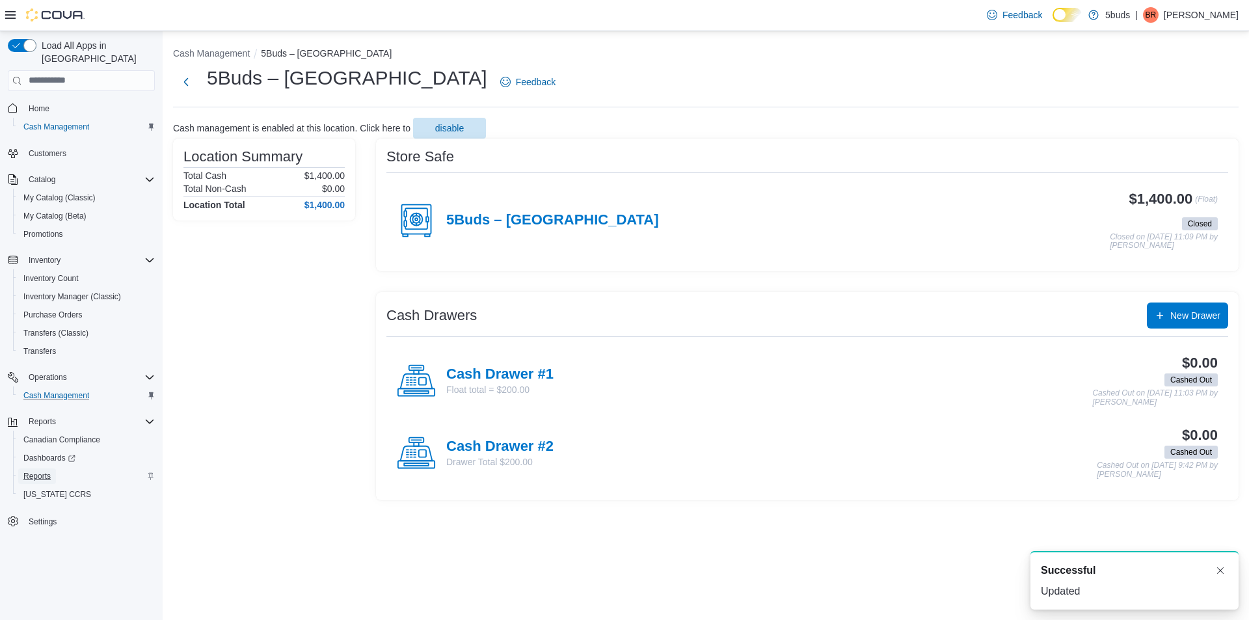
click at [34, 471] on span "Reports" at bounding box center [36, 476] width 27 height 10
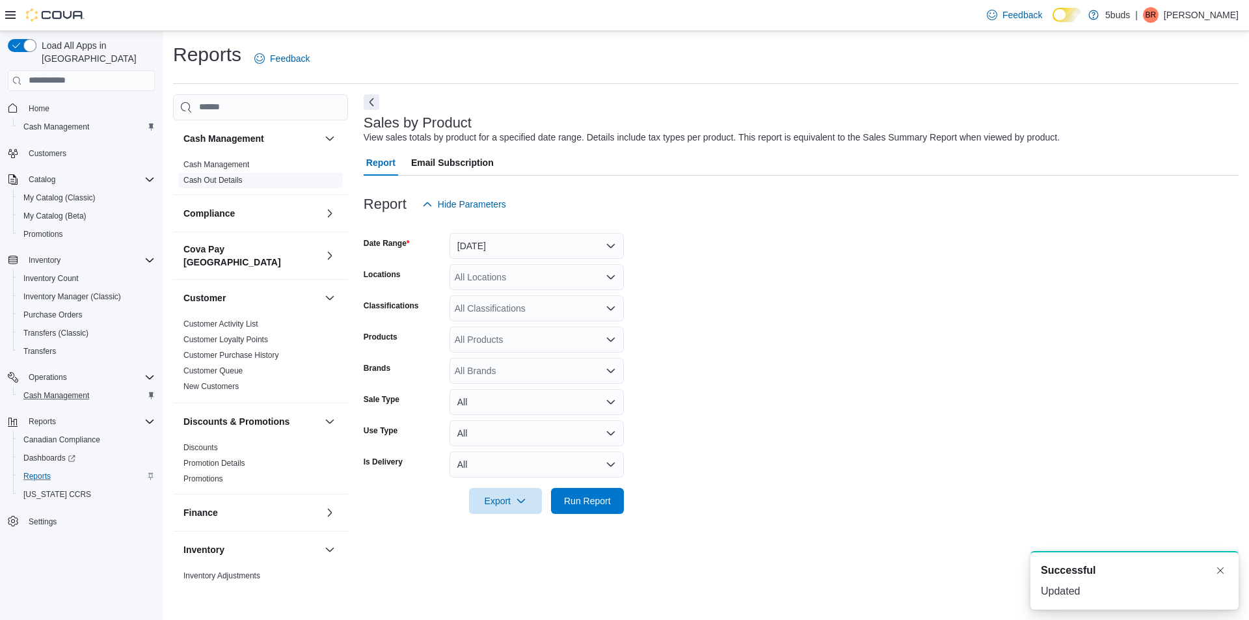
click at [222, 178] on link "Cash Out Details" at bounding box center [212, 180] width 59 height 9
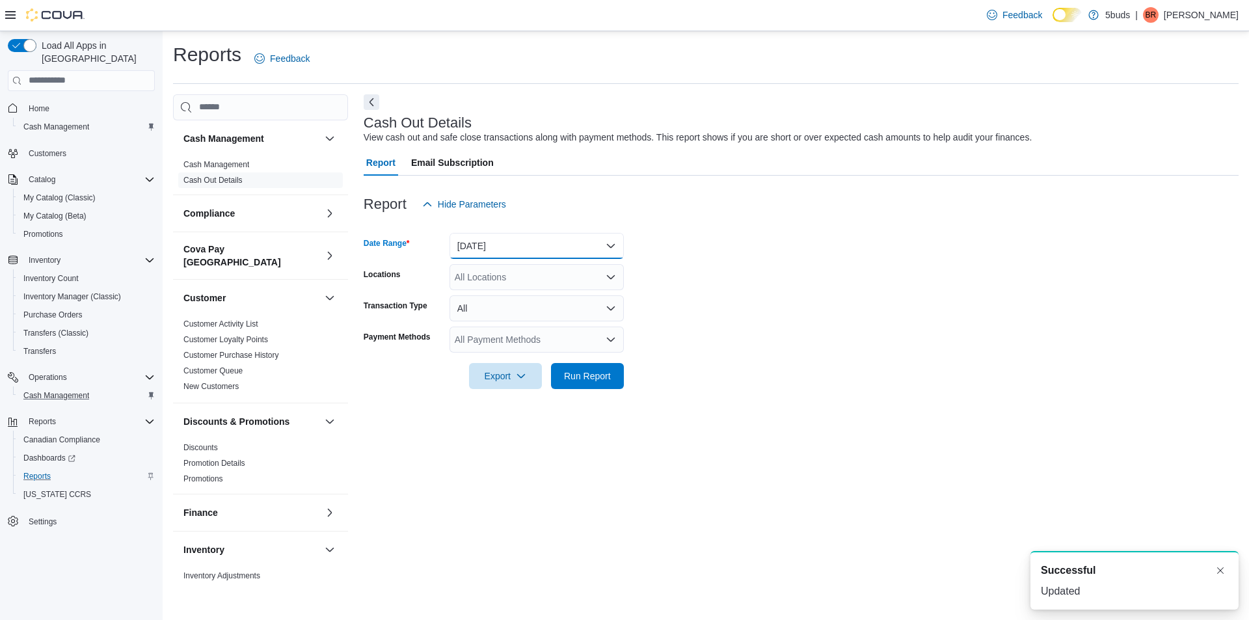
click at [499, 239] on button "[DATE]" at bounding box center [536, 246] width 174 height 26
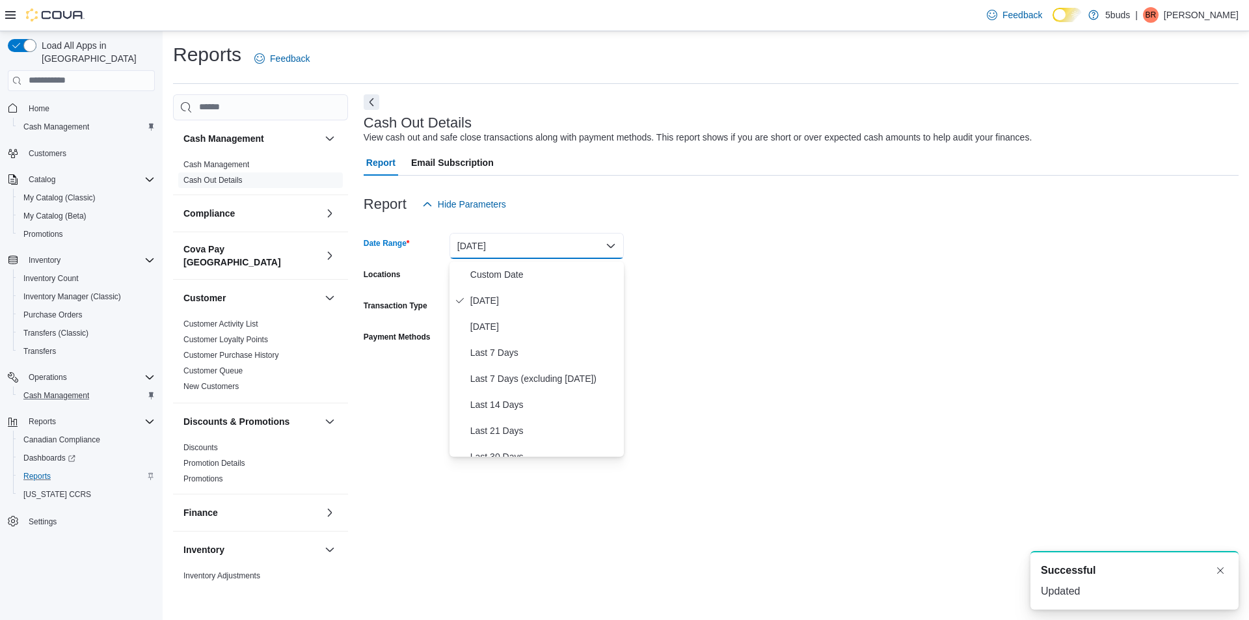
click at [695, 212] on div "Report Hide Parameters" at bounding box center [801, 204] width 875 height 26
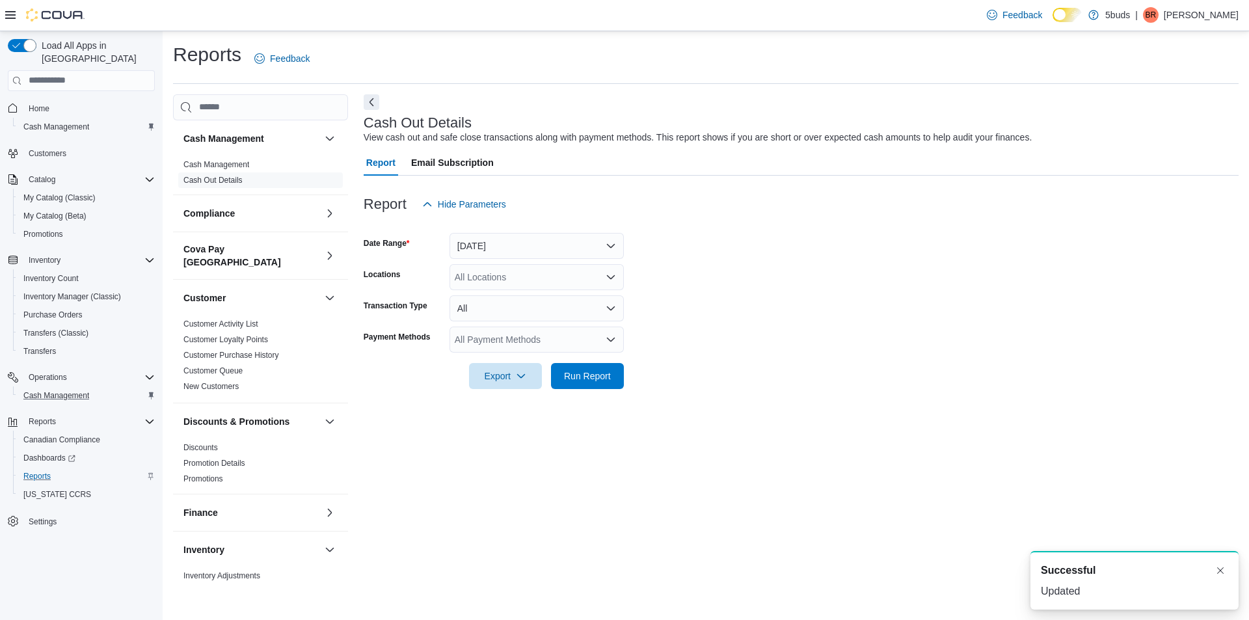
click at [563, 284] on div "All Locations" at bounding box center [536, 277] width 174 height 26
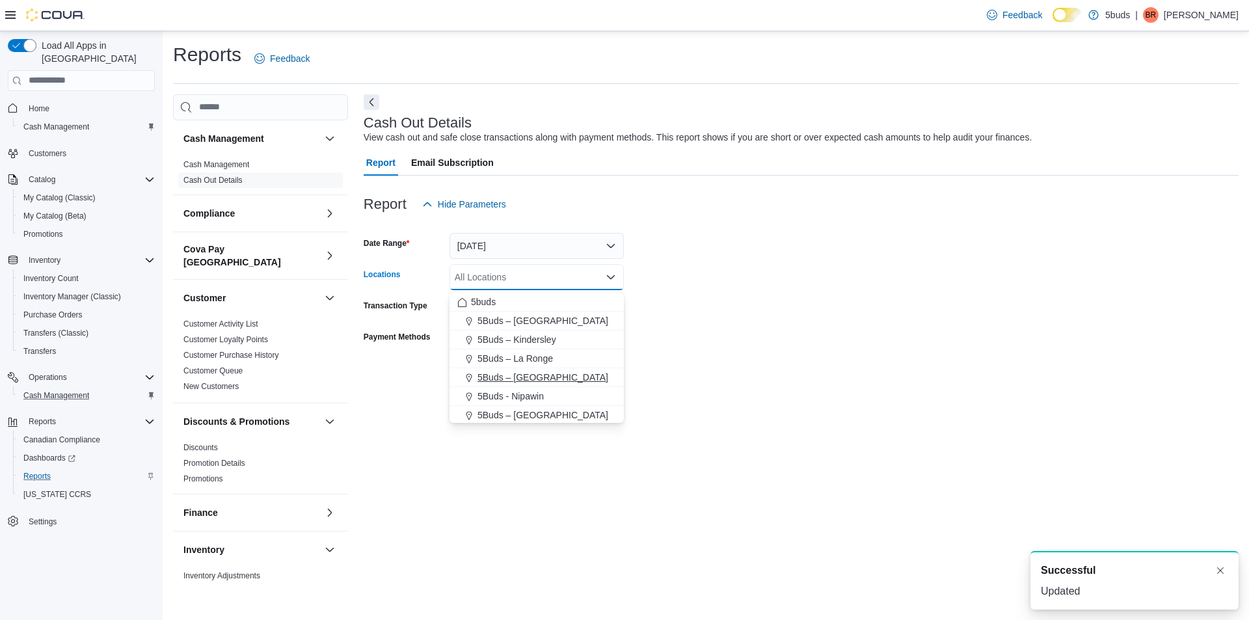
click at [531, 369] on button "5Buds – [GEOGRAPHIC_DATA]" at bounding box center [536, 377] width 174 height 19
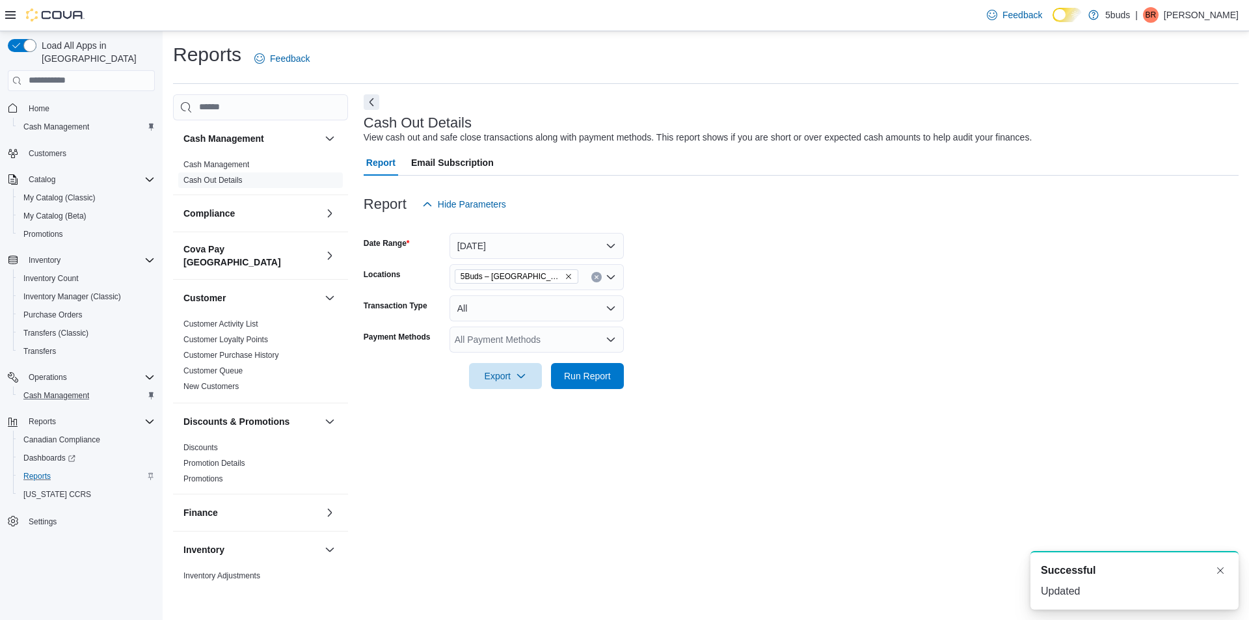
drag, startPoint x: 789, startPoint y: 347, endPoint x: 611, endPoint y: 347, distance: 178.2
click at [738, 347] on form "Date Range [DATE] Locations 5Buds – [GEOGRAPHIC_DATA] Transaction Type All Paym…" at bounding box center [801, 303] width 875 height 172
click at [580, 373] on span "Run Report" at bounding box center [587, 375] width 47 height 13
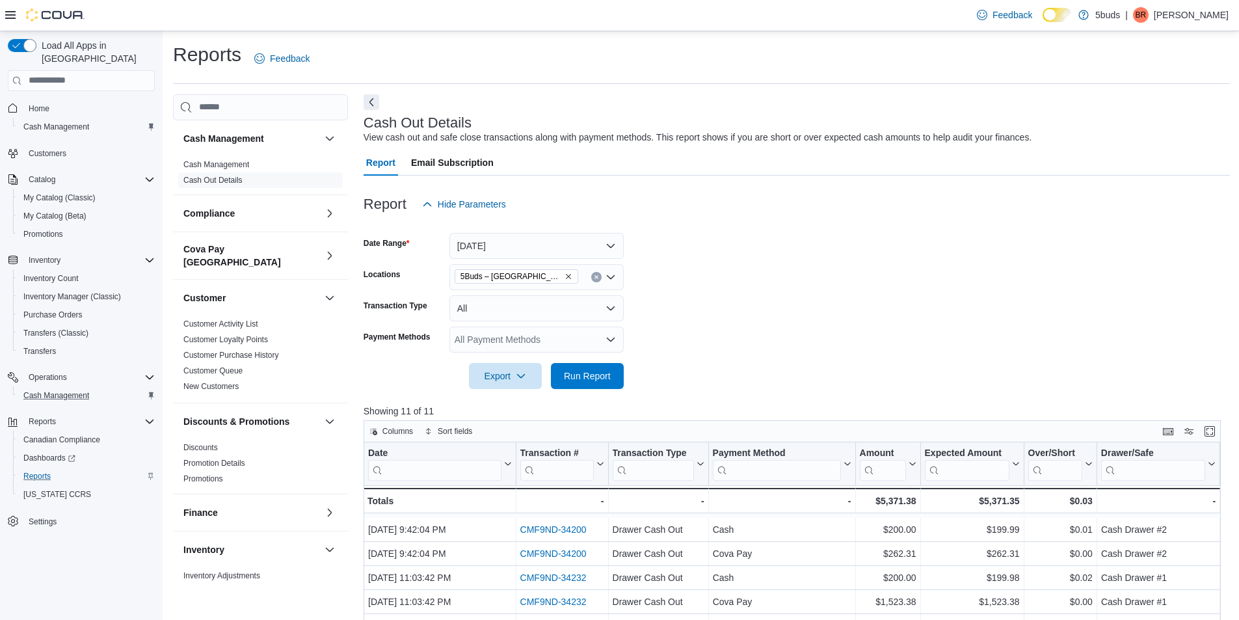
scroll to position [65, 0]
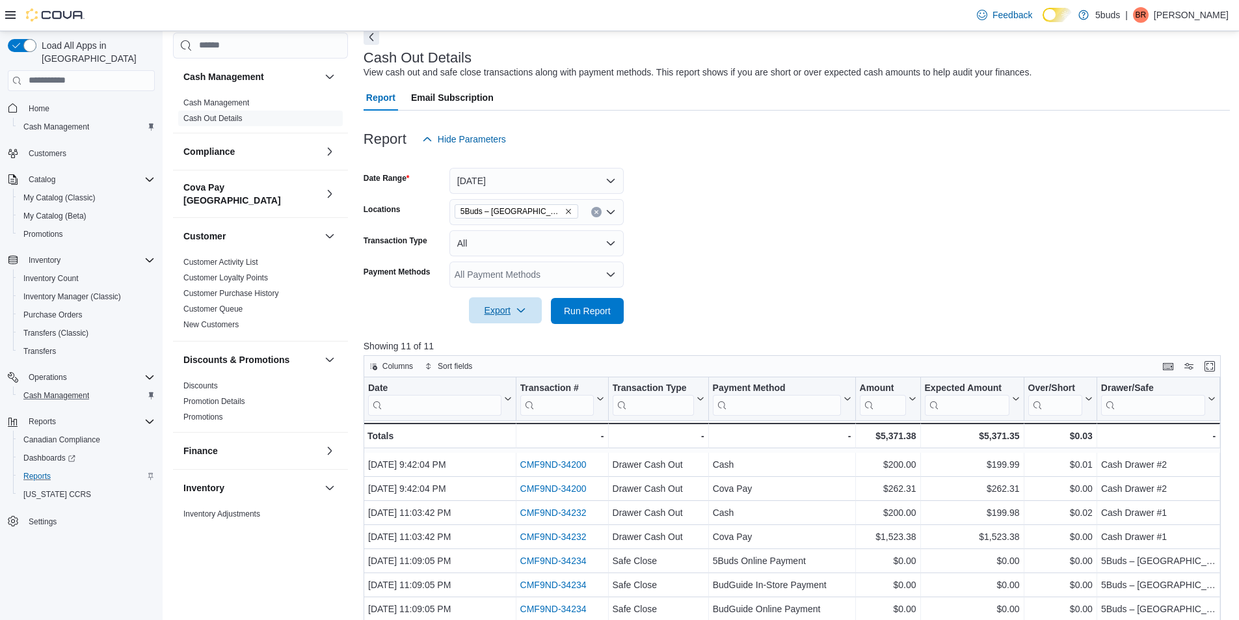
click at [511, 304] on span "Export" at bounding box center [505, 310] width 57 height 26
click at [515, 336] on span "Export to Excel" at bounding box center [505, 339] width 59 height 10
